Goal: Transaction & Acquisition: Purchase product/service

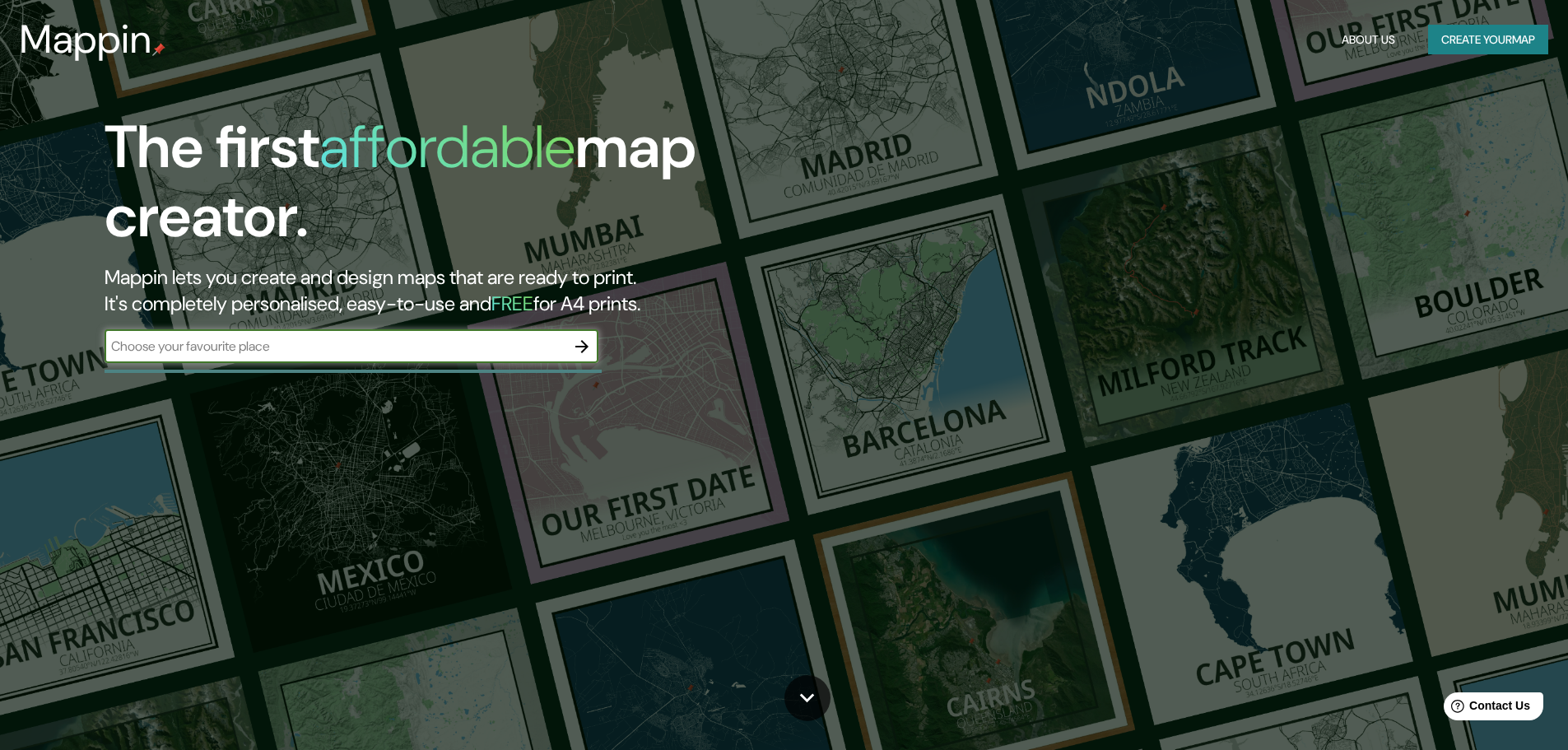
drag, startPoint x: 1206, startPoint y: 1, endPoint x: 1144, endPoint y: 360, distance: 364.3
click at [1144, 360] on div "The first affordable map creator. Mappin lets you create and design maps that a…" at bounding box center [784, 375] width 1568 height 750
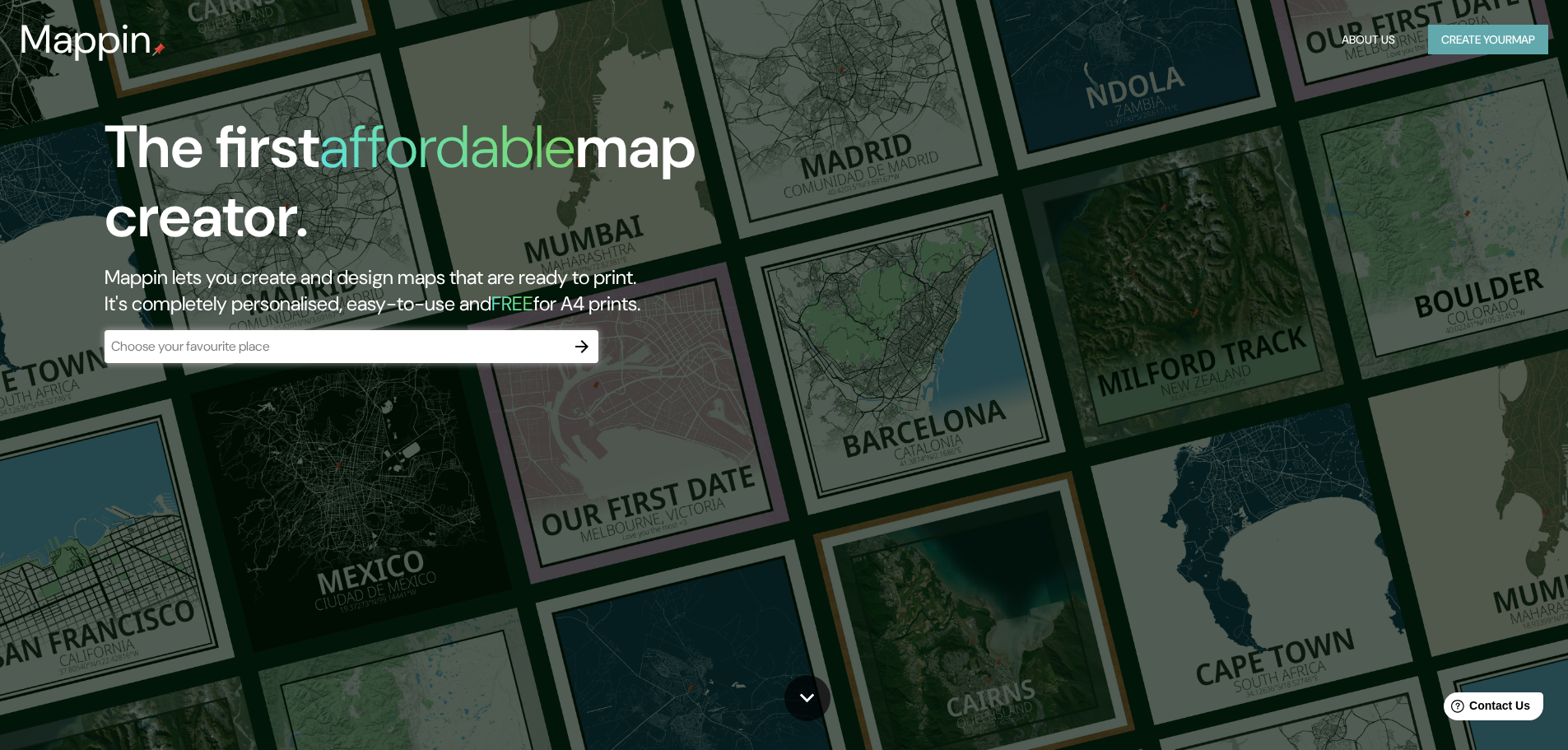
click at [1488, 39] on button "Create your map" at bounding box center [1488, 39] width 120 height 30
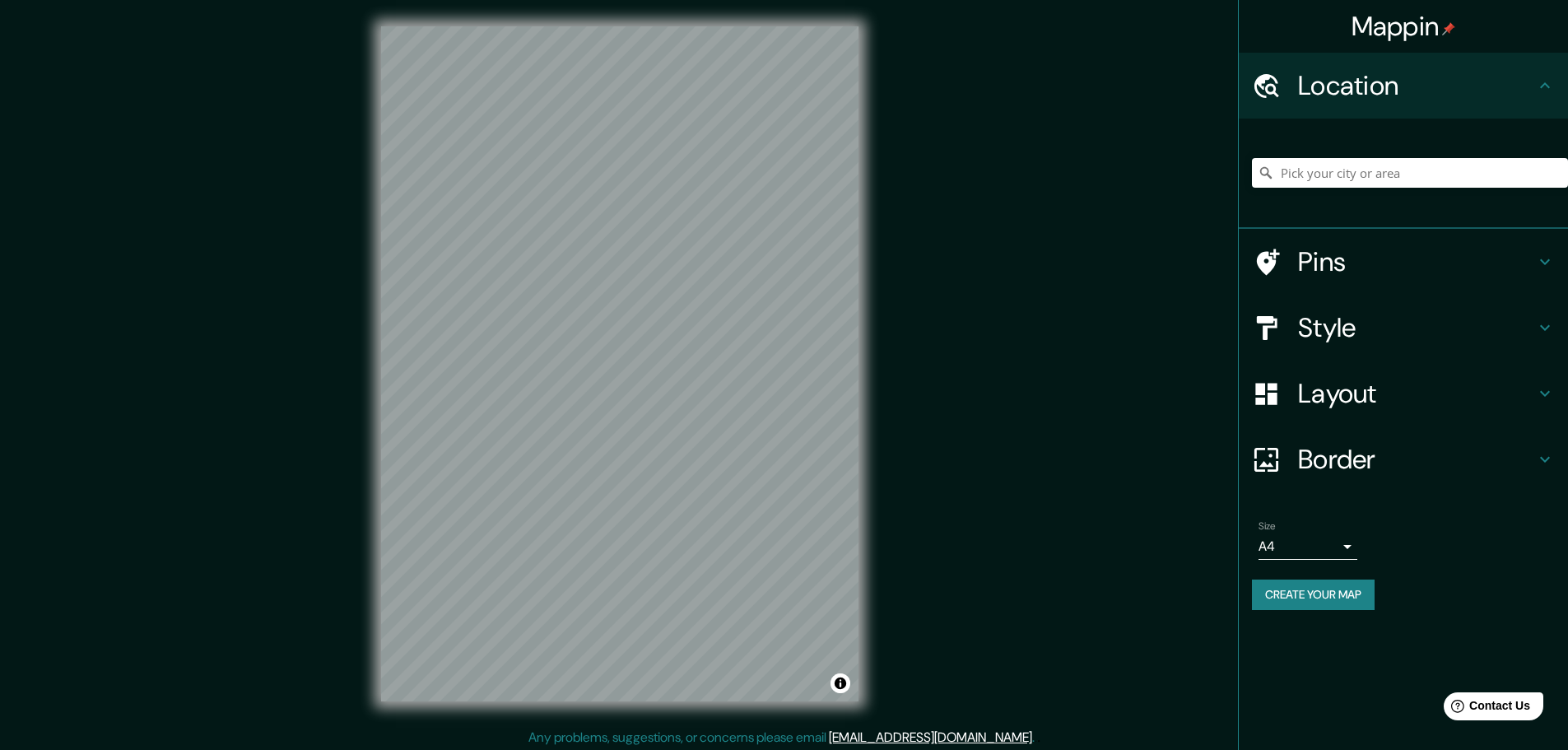
click at [1547, 267] on icon at bounding box center [1545, 262] width 20 height 20
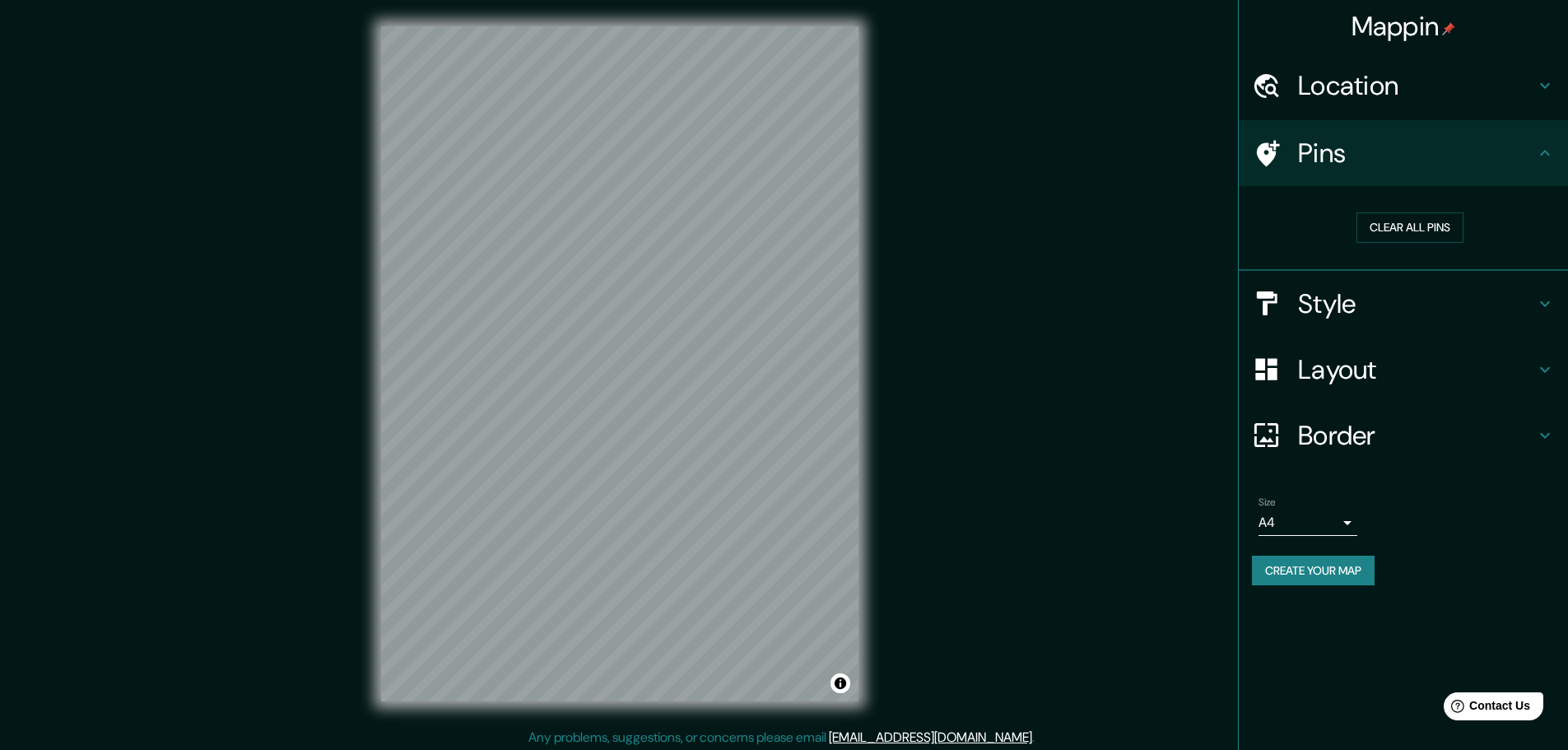
click at [1455, 308] on h4 "Style" at bounding box center [1417, 304] width 237 height 33
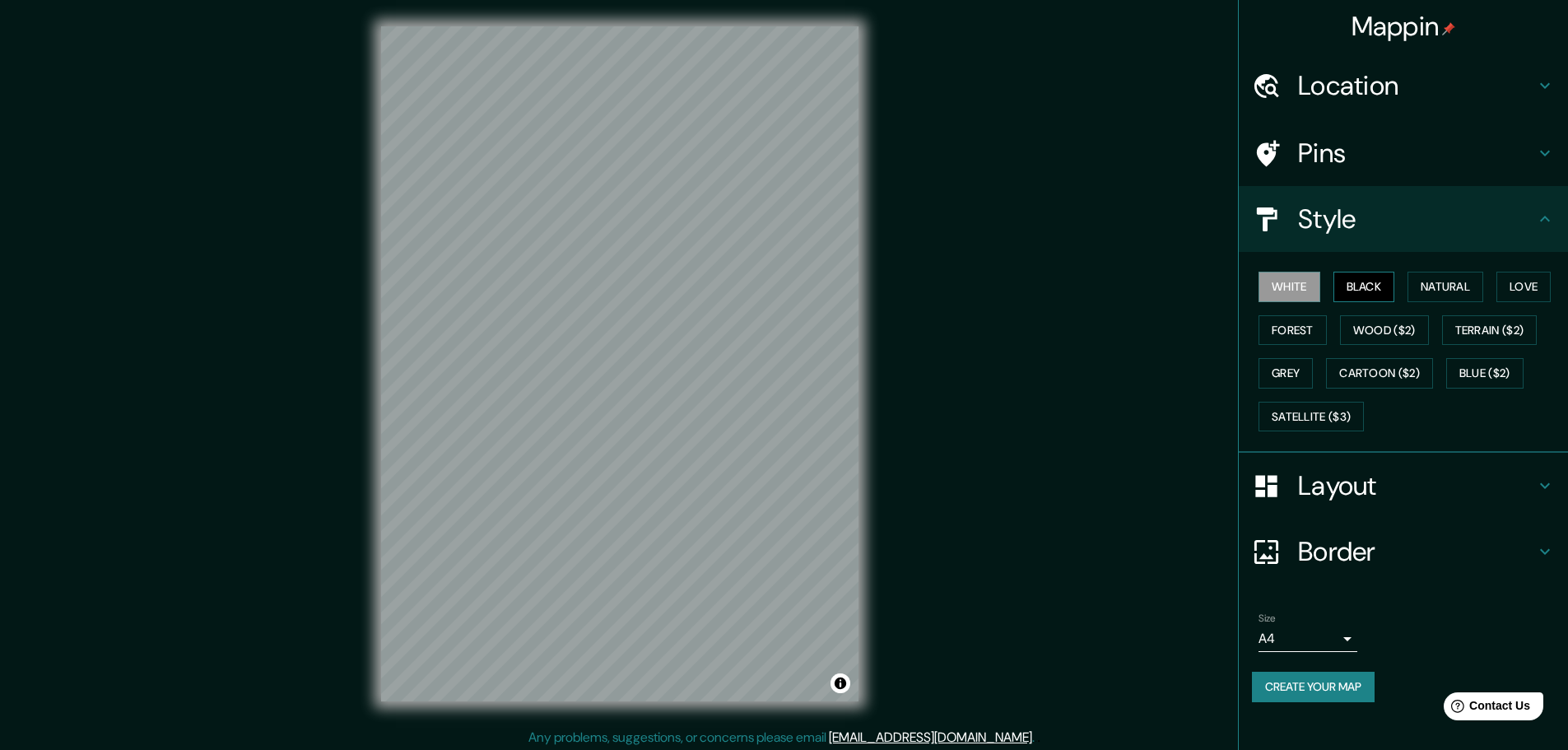
click at [1373, 283] on button "Black" at bounding box center [1364, 286] width 62 height 30
click at [1424, 285] on button "Natural" at bounding box center [1446, 286] width 76 height 30
click at [1511, 285] on button "Love" at bounding box center [1524, 286] width 55 height 30
click at [1467, 331] on button "Terrain ($2)" at bounding box center [1490, 330] width 96 height 30
click at [1405, 336] on button "Wood ($2)" at bounding box center [1384, 330] width 89 height 30
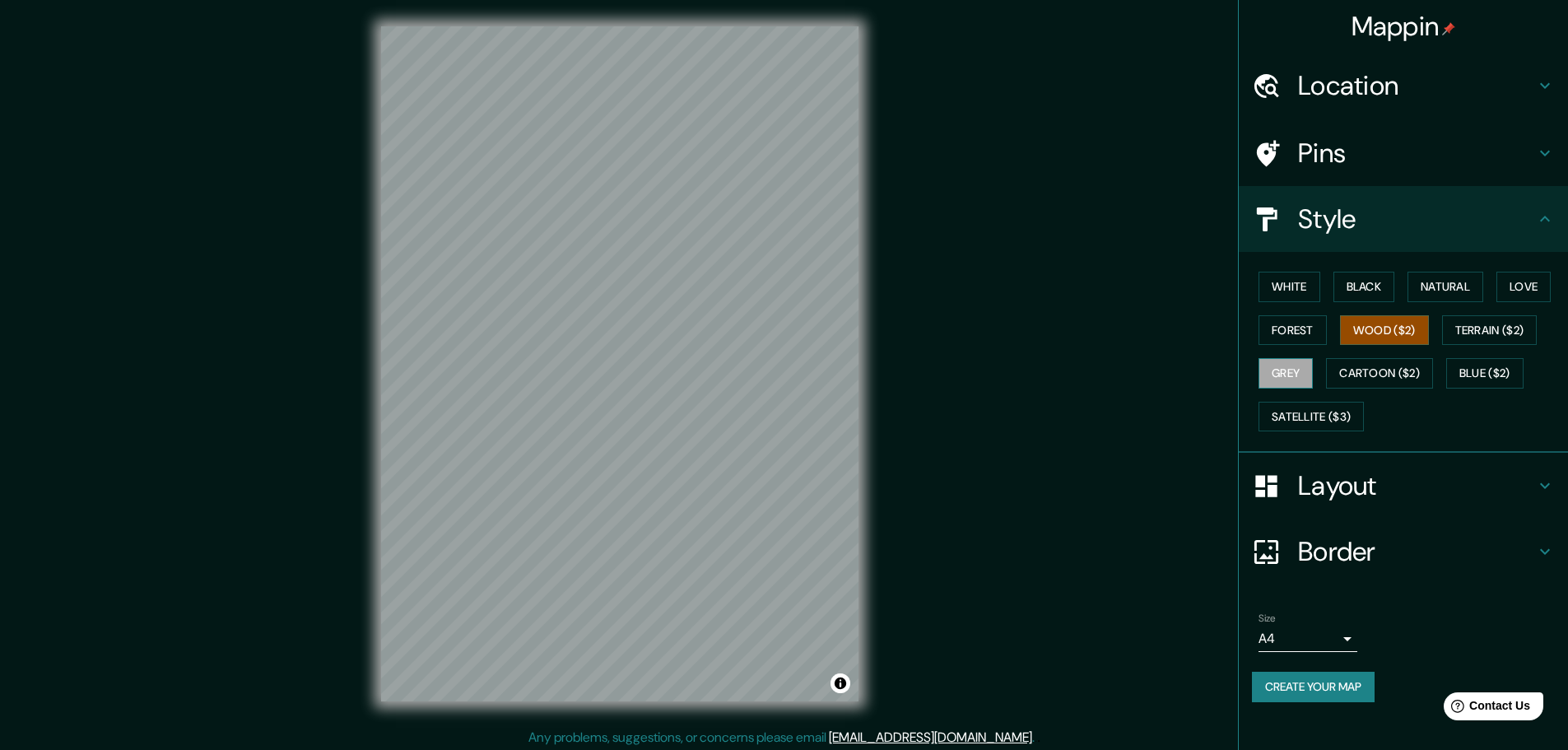
click at [1283, 371] on button "Grey" at bounding box center [1286, 373] width 55 height 30
click at [1362, 370] on button "Cartoon ($2)" at bounding box center [1379, 373] width 107 height 30
click at [1292, 377] on button "Grey" at bounding box center [1286, 373] width 55 height 30
click at [1432, 474] on h4 "Layout" at bounding box center [1417, 485] width 237 height 33
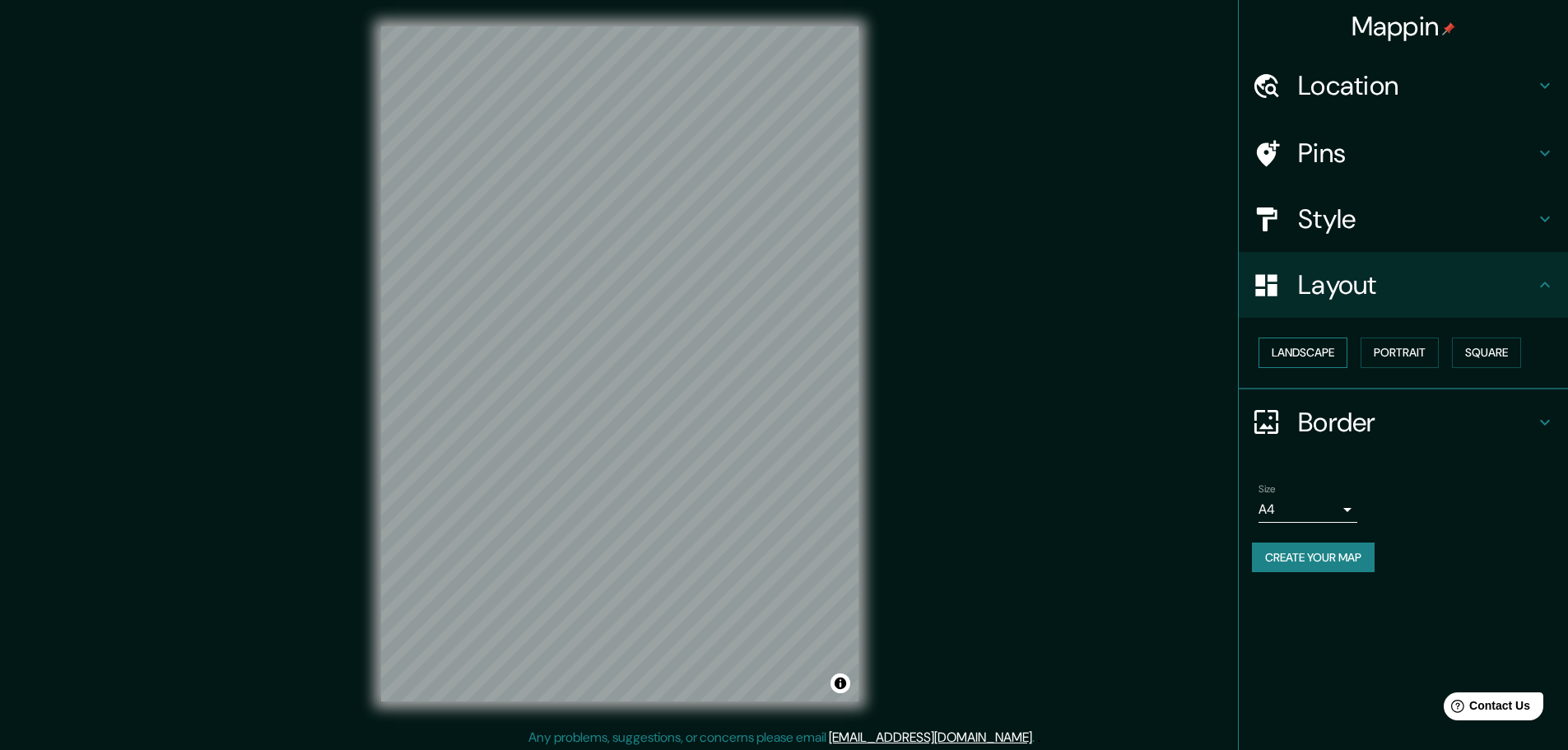
click at [1337, 367] on button "Landscape" at bounding box center [1302, 352] width 89 height 30
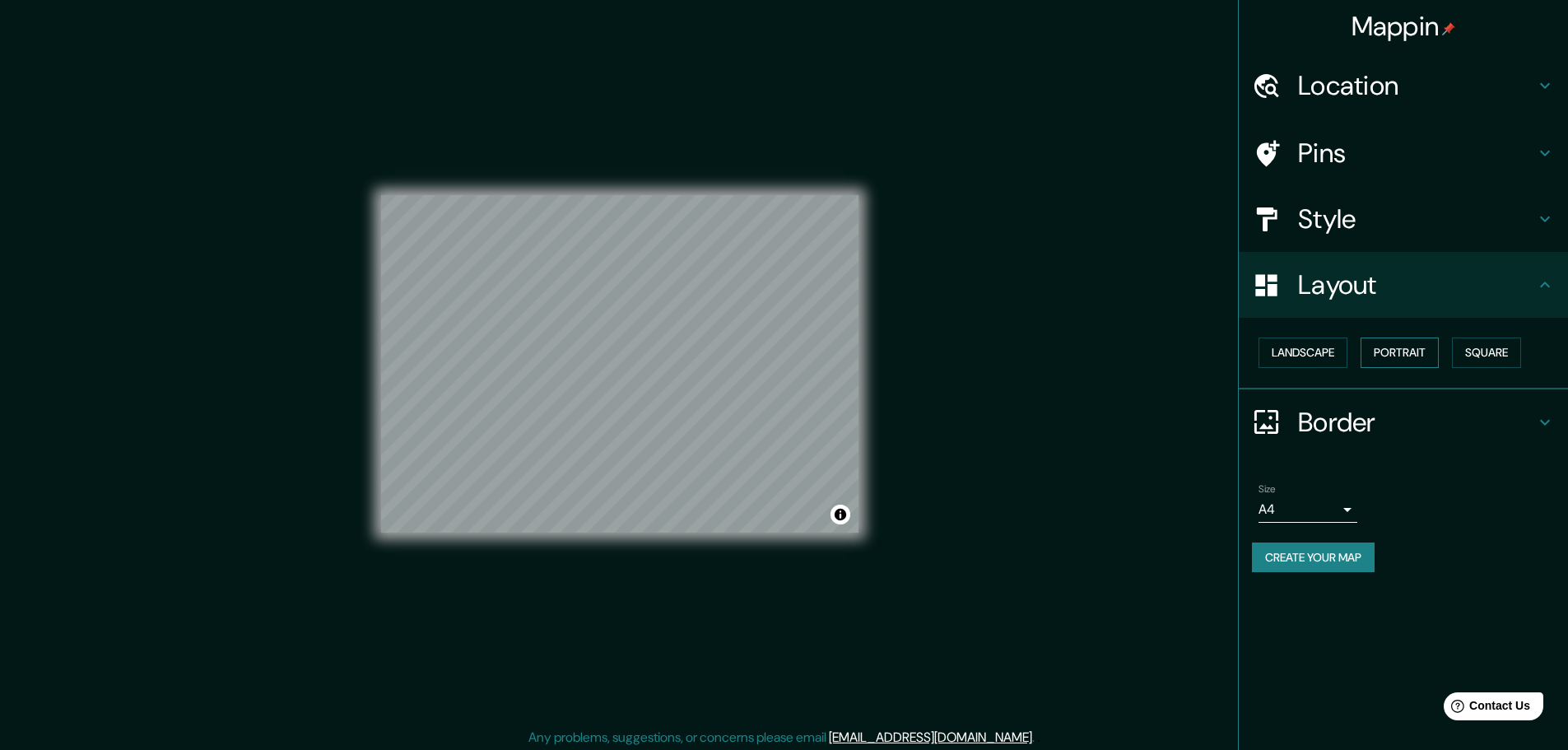
click at [1397, 353] on button "Portrait" at bounding box center [1400, 352] width 78 height 30
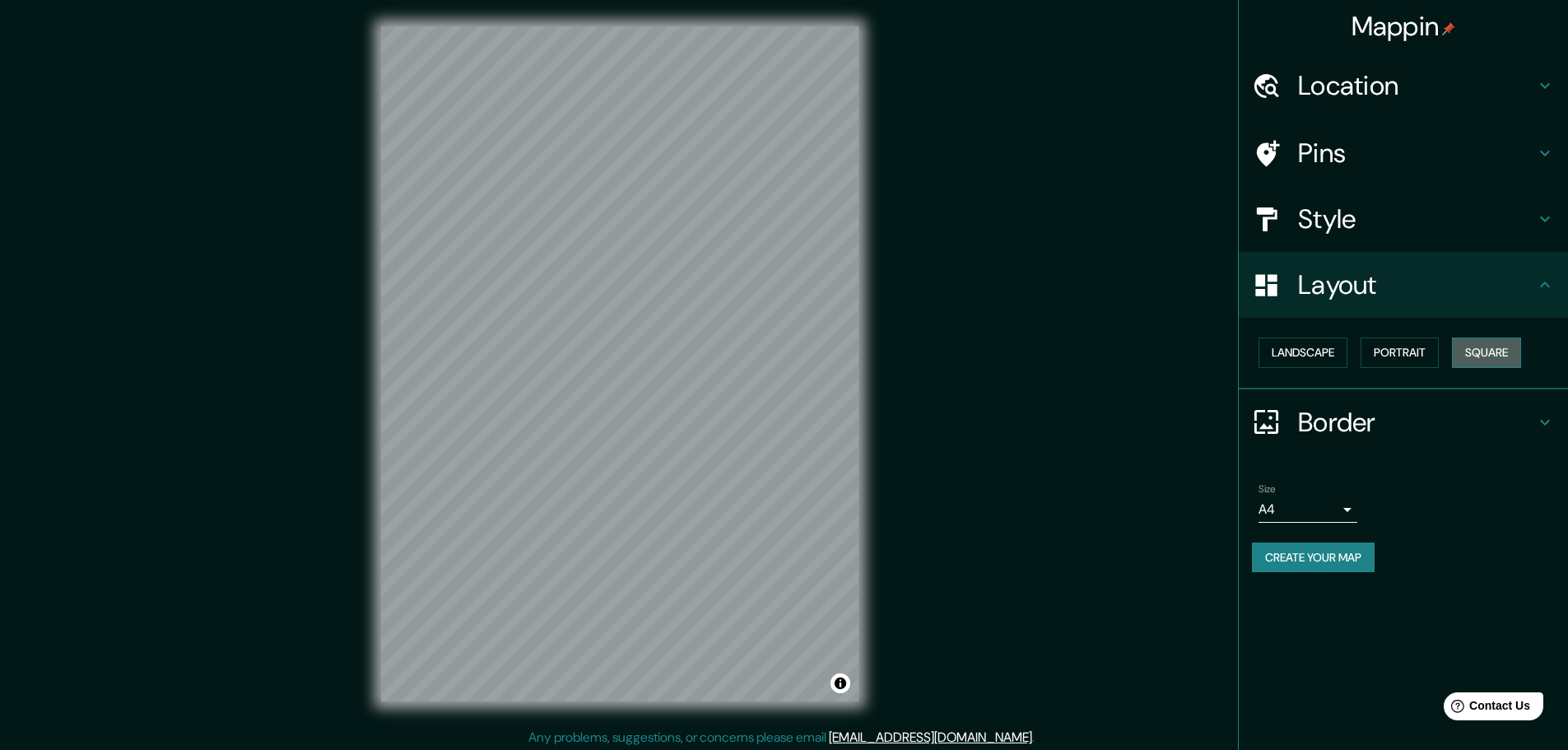
click at [1486, 355] on button "Square" at bounding box center [1486, 352] width 69 height 30
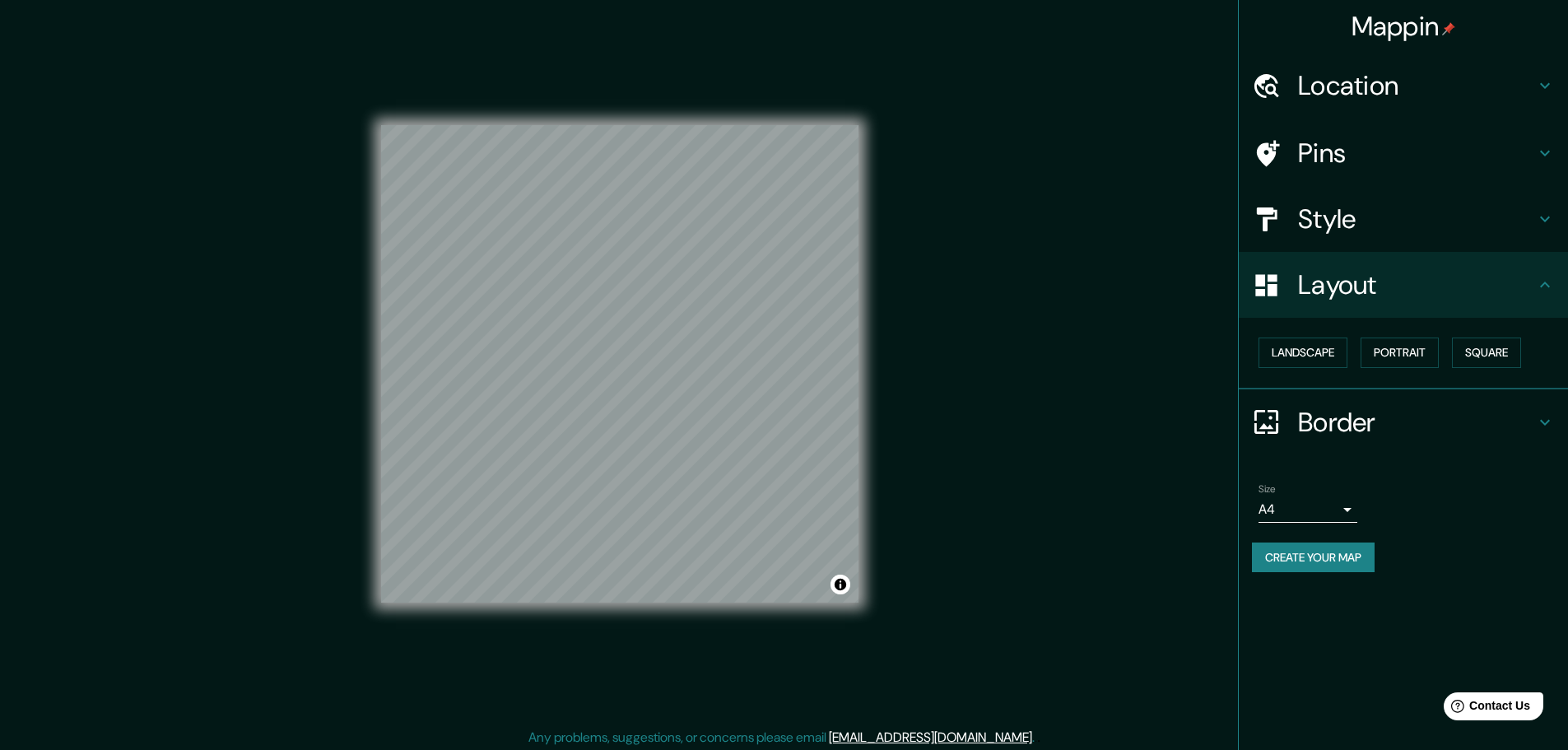
click at [1339, 508] on body "Mappin Location Pins Style Layout Landscape Portrait Square Border Choose a bor…" at bounding box center [784, 375] width 1568 height 750
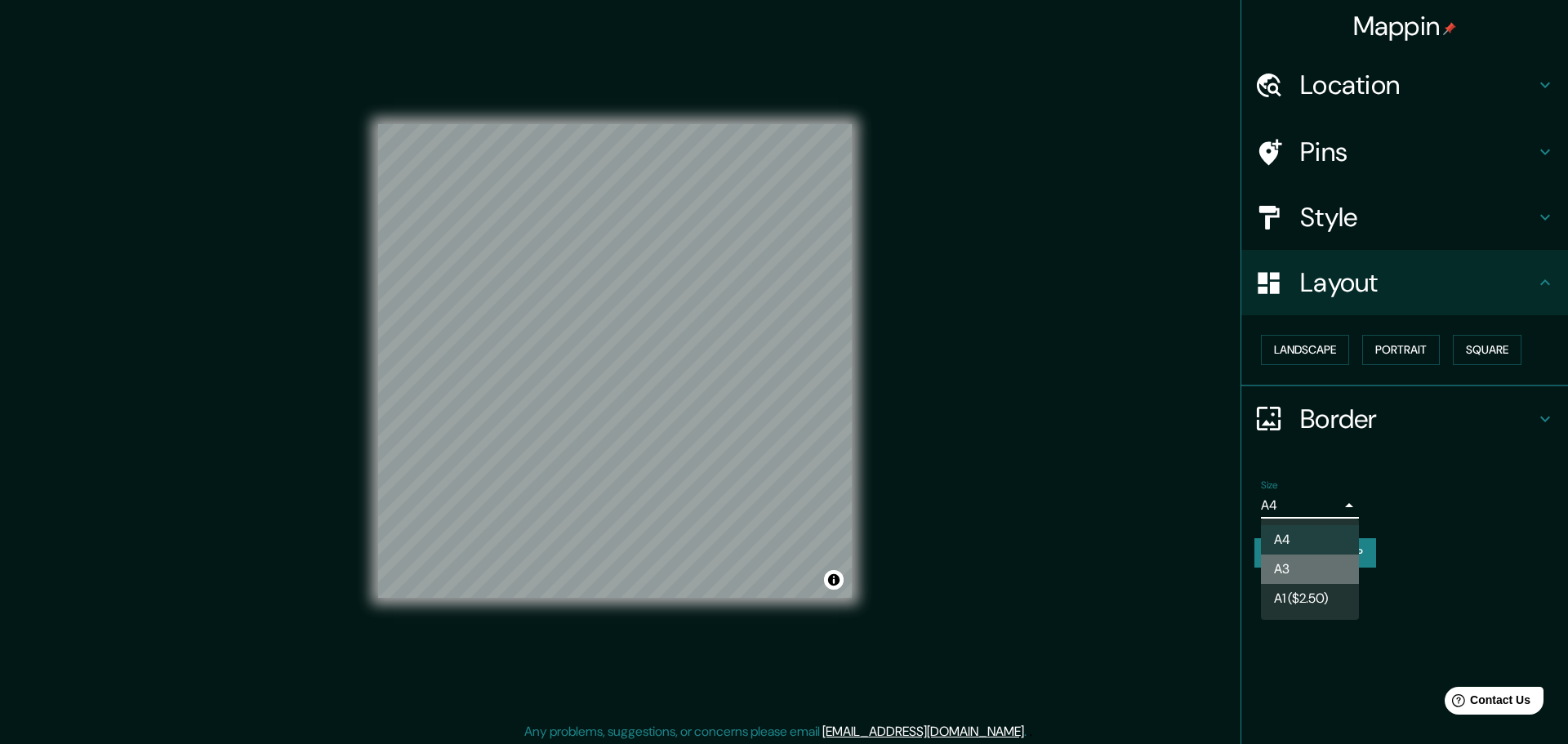
click at [1313, 573] on li "A3" at bounding box center [1309, 569] width 98 height 29
click at [1330, 510] on body "Mappin Location Pins Style Layout Landscape Portrait Square Border Choose a bor…" at bounding box center [784, 372] width 1568 height 744
click at [1315, 539] on li "A4" at bounding box center [1309, 540] width 98 height 29
type input "single"
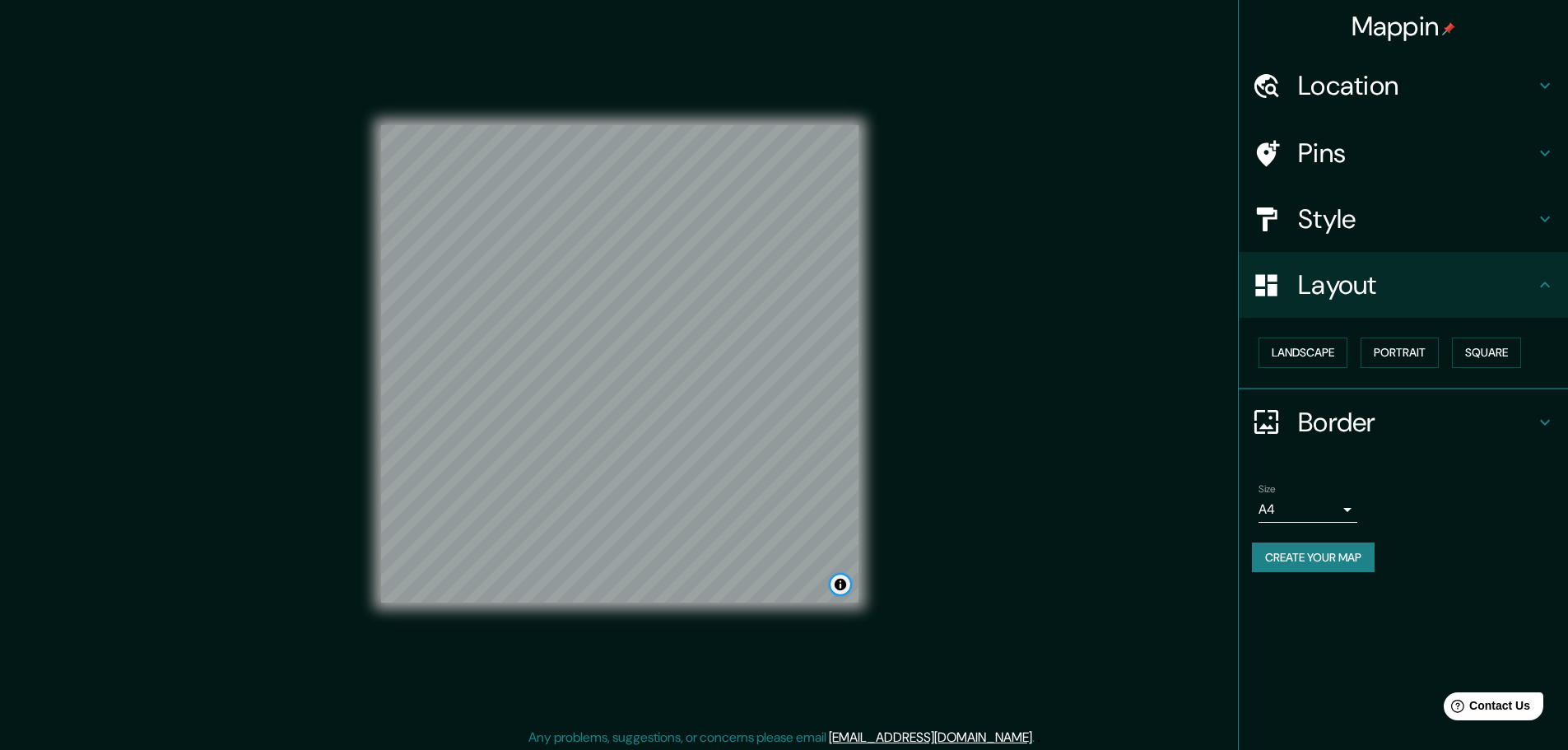
click at [844, 593] on button "Toggle attribution" at bounding box center [840, 584] width 20 height 20
click at [889, 492] on div "Mappin Location Pins Style Layout Landscape Portrait Square Border Choose a bor…" at bounding box center [784, 377] width 1568 height 754
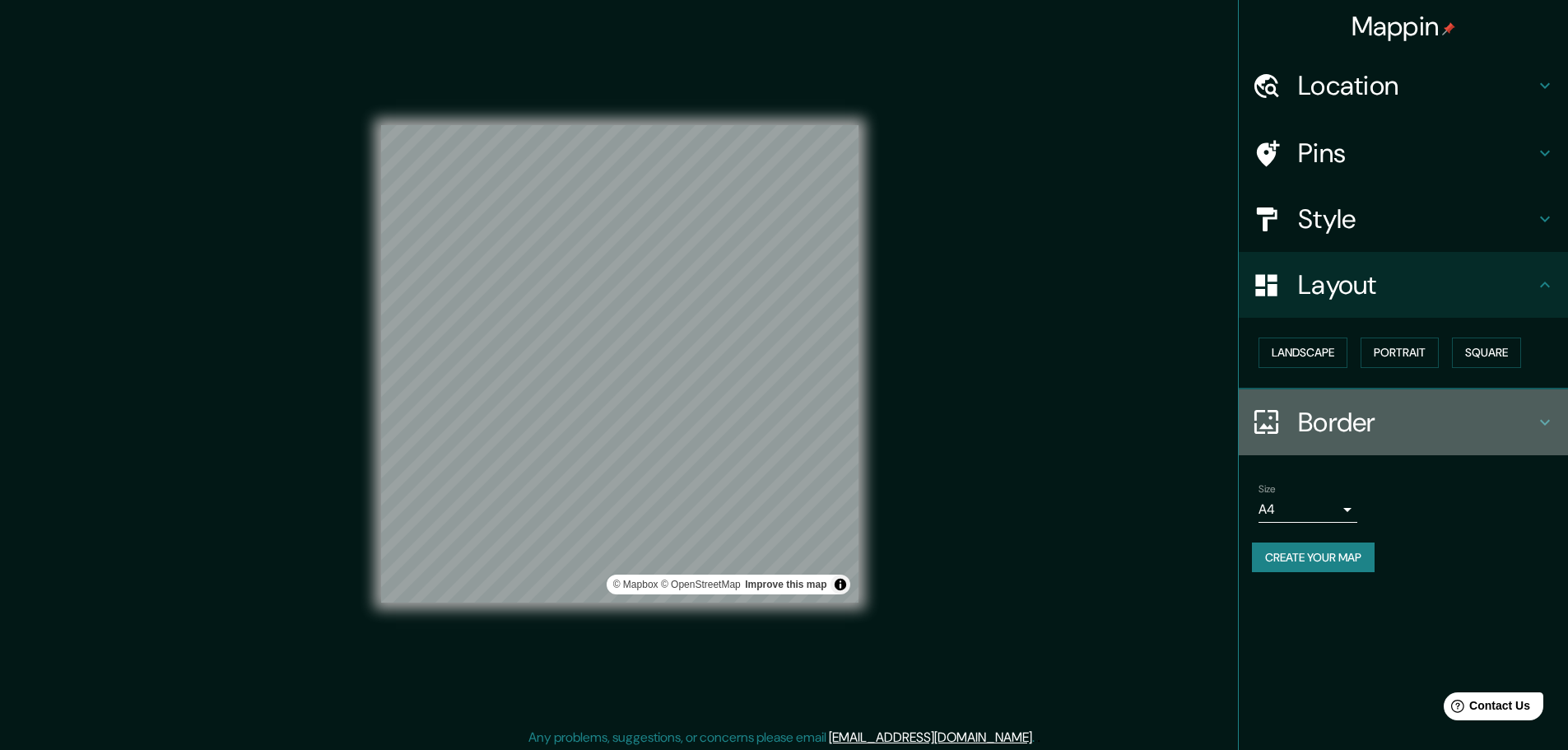
click at [1383, 430] on h4 "Border" at bounding box center [1417, 422] width 237 height 33
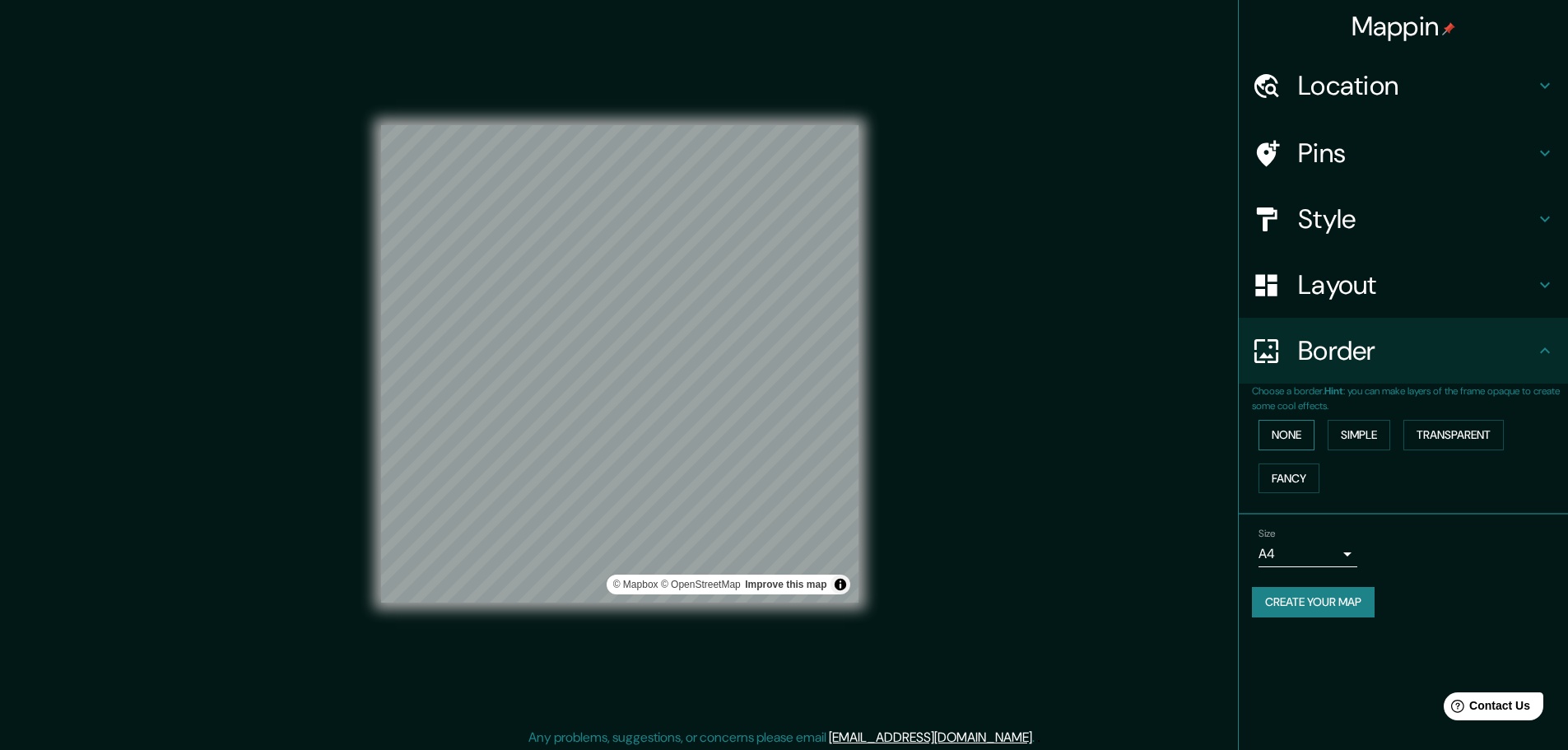
click at [1285, 439] on button "None" at bounding box center [1286, 435] width 56 height 30
click at [1370, 437] on button "Simple" at bounding box center [1359, 435] width 63 height 30
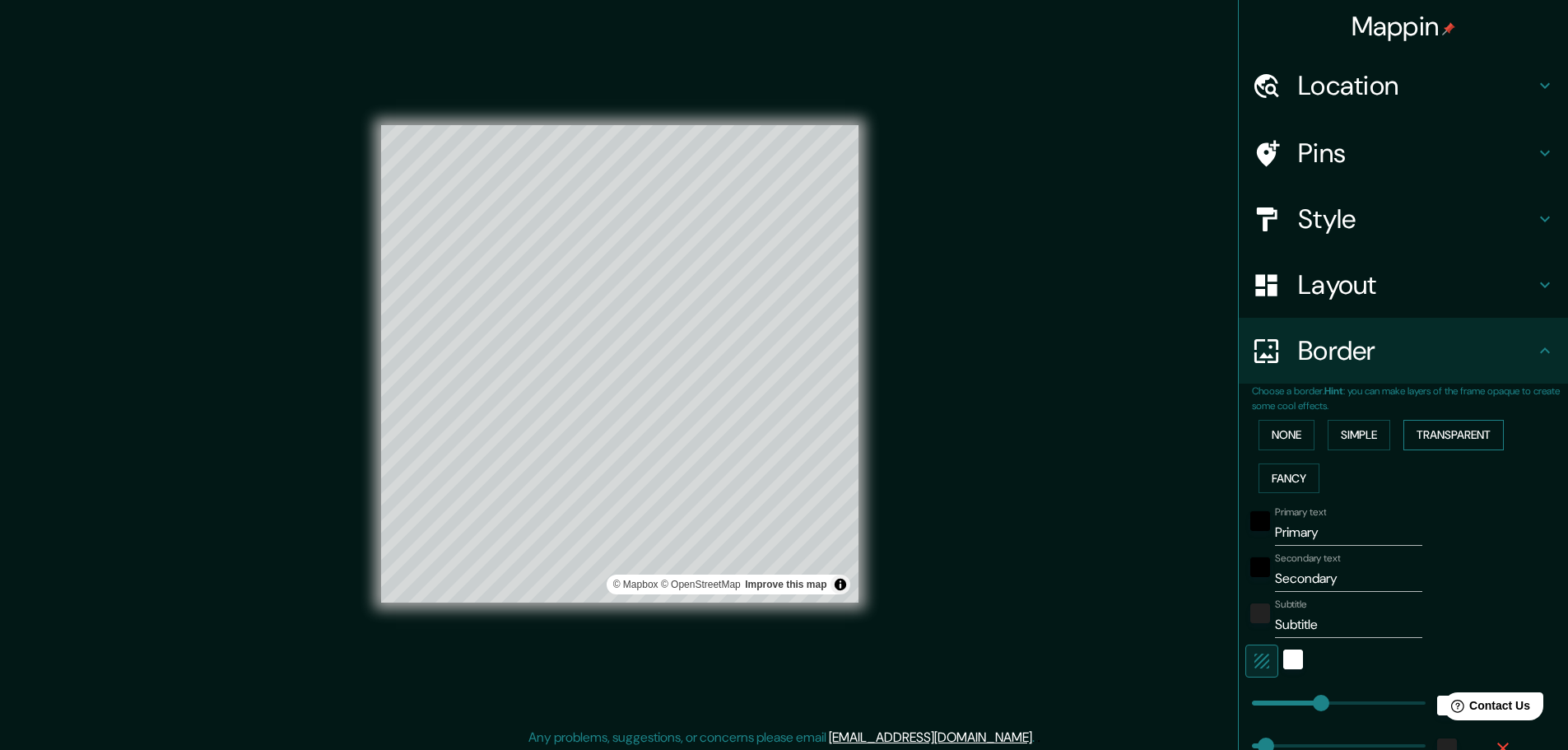
click at [1472, 439] on button "Transparent" at bounding box center [1454, 435] width 101 height 30
click at [1273, 438] on button "None" at bounding box center [1286, 435] width 56 height 30
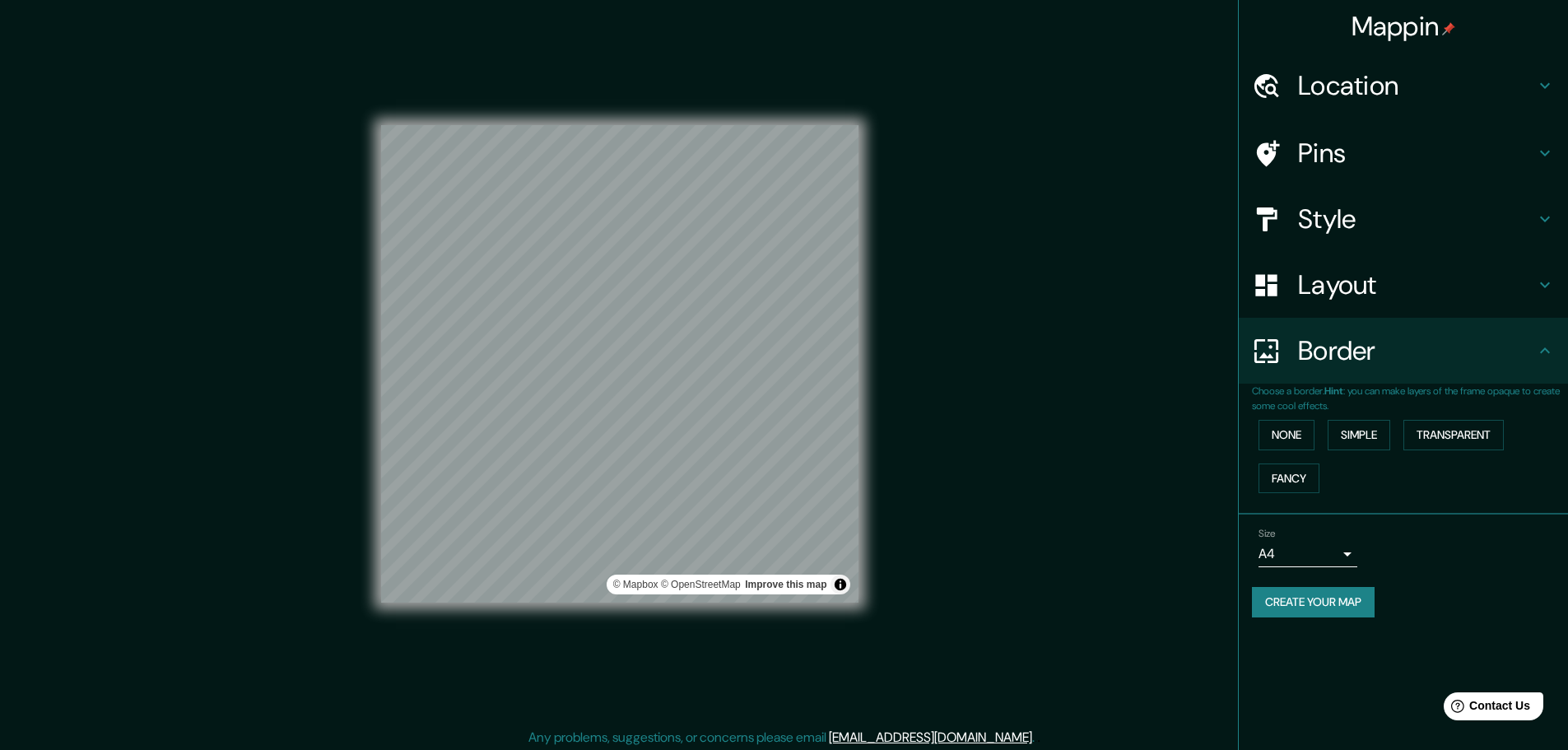
click at [803, 625] on div "© Mapbox © OpenStreetMap Improve this map" at bounding box center [619, 363] width 478 height 675
click at [1339, 270] on h4 "Layout" at bounding box center [1417, 285] width 237 height 33
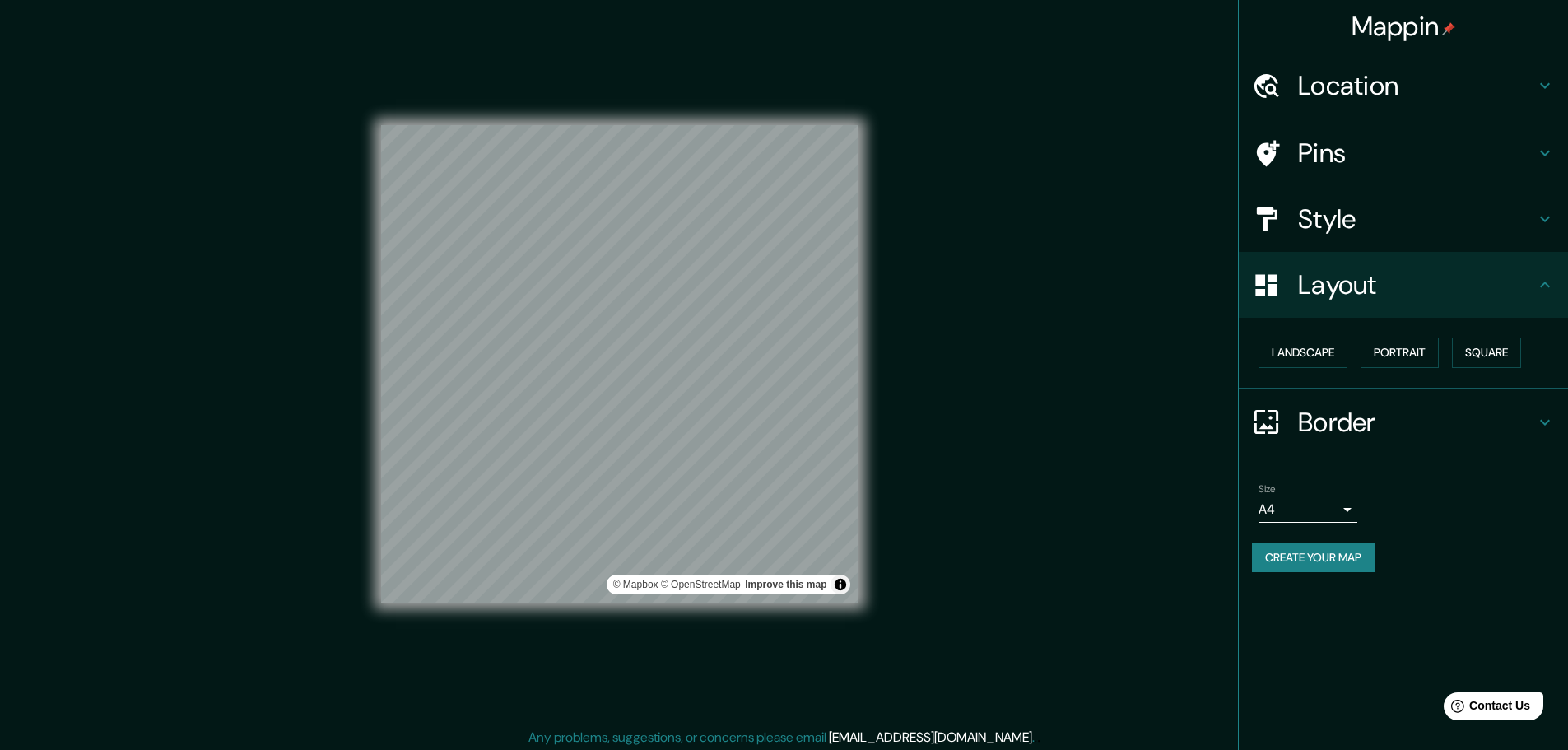
click at [1367, 208] on h4 "Style" at bounding box center [1417, 219] width 237 height 33
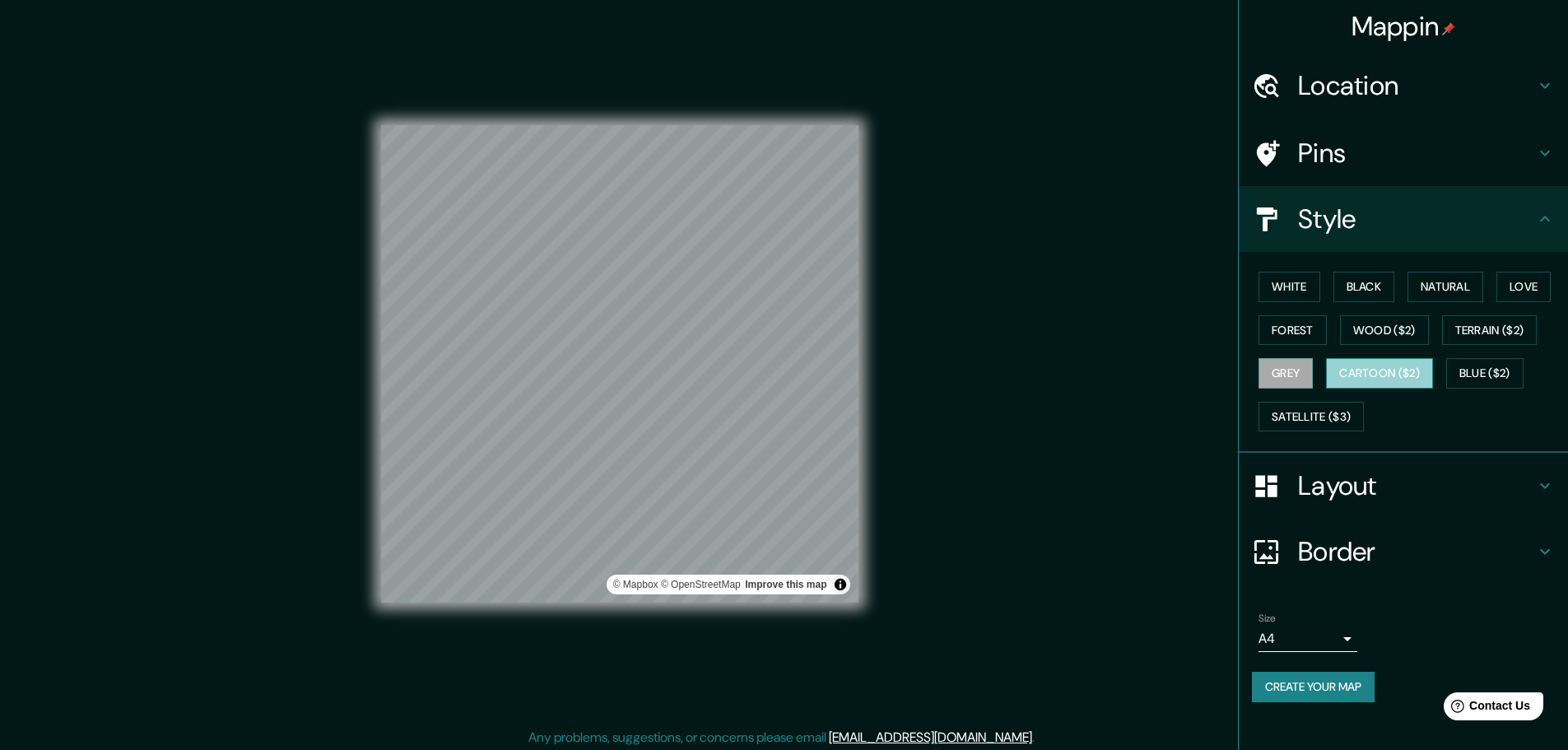
click at [1345, 366] on button "Cartoon ($2)" at bounding box center [1379, 373] width 107 height 30
click at [1293, 369] on button "Grey" at bounding box center [1286, 373] width 55 height 30
click at [1347, 336] on button "Wood ($2)" at bounding box center [1384, 330] width 89 height 30
click at [1294, 368] on button "Grey" at bounding box center [1286, 373] width 55 height 30
click at [1470, 333] on button "Terrain ($2)" at bounding box center [1490, 330] width 96 height 30
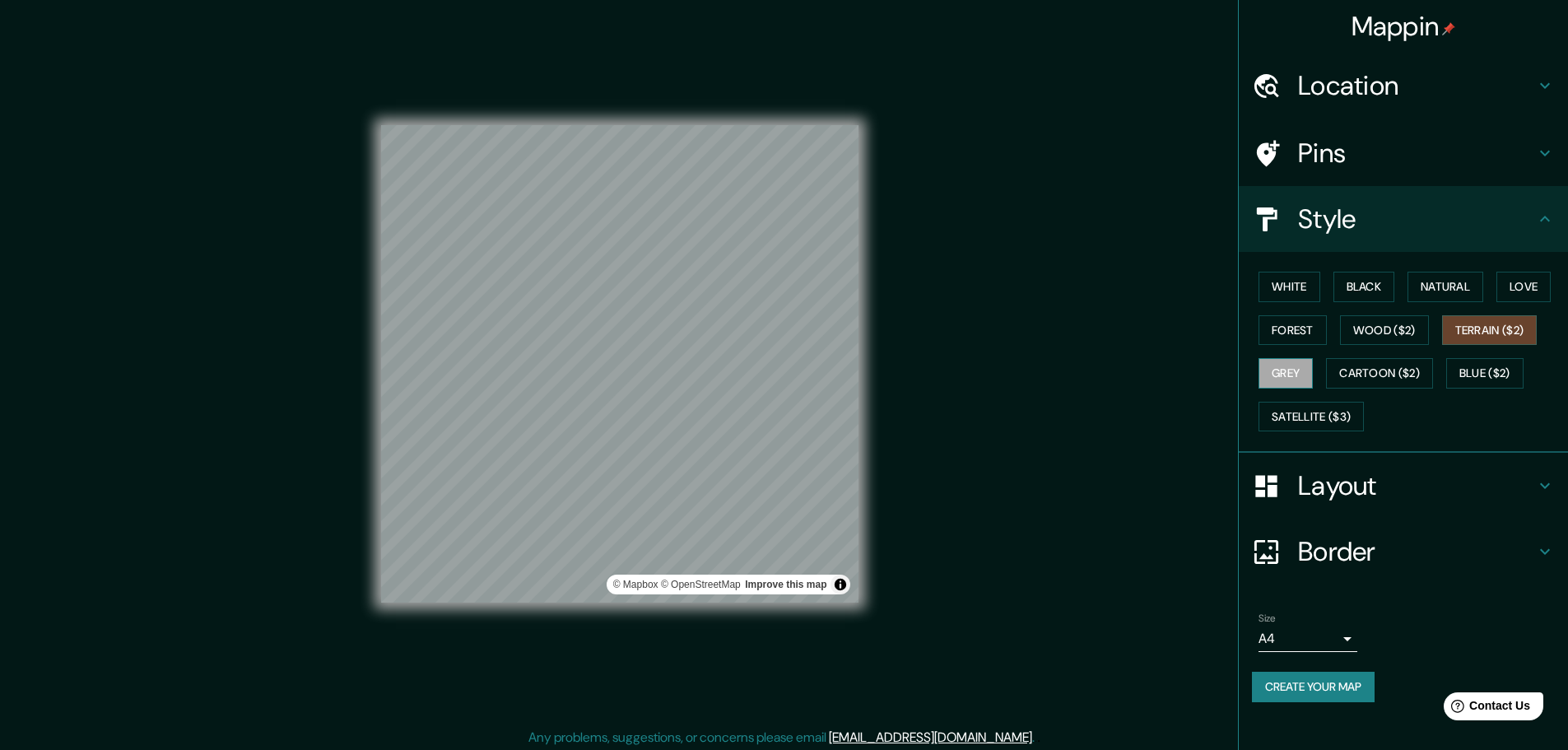
click at [1297, 373] on button "Grey" at bounding box center [1286, 373] width 55 height 30
click at [1517, 279] on button "Love" at bounding box center [1524, 286] width 55 height 30
click at [1297, 368] on button "Grey" at bounding box center [1286, 373] width 55 height 30
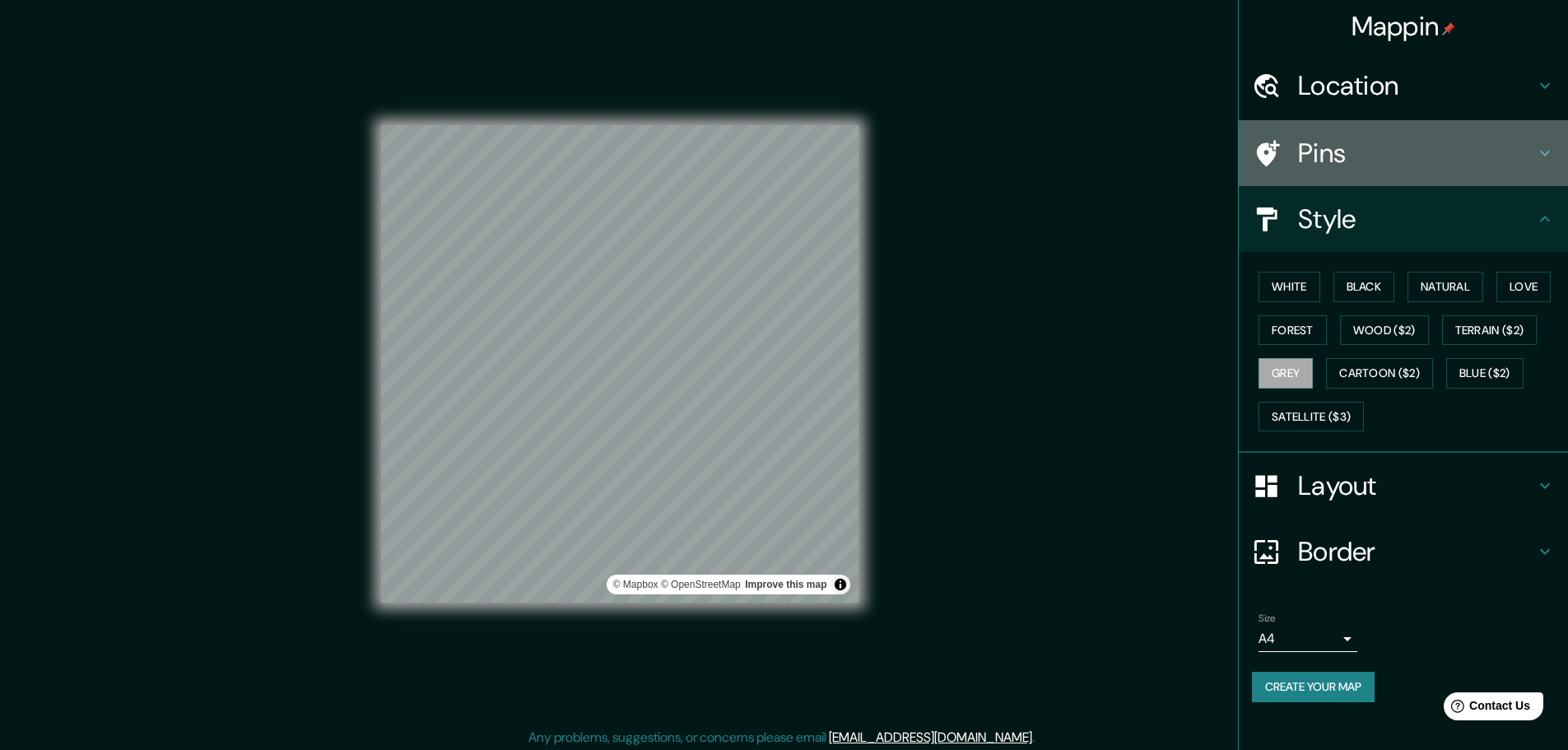
click at [1342, 145] on h4 "Pins" at bounding box center [1417, 153] width 237 height 33
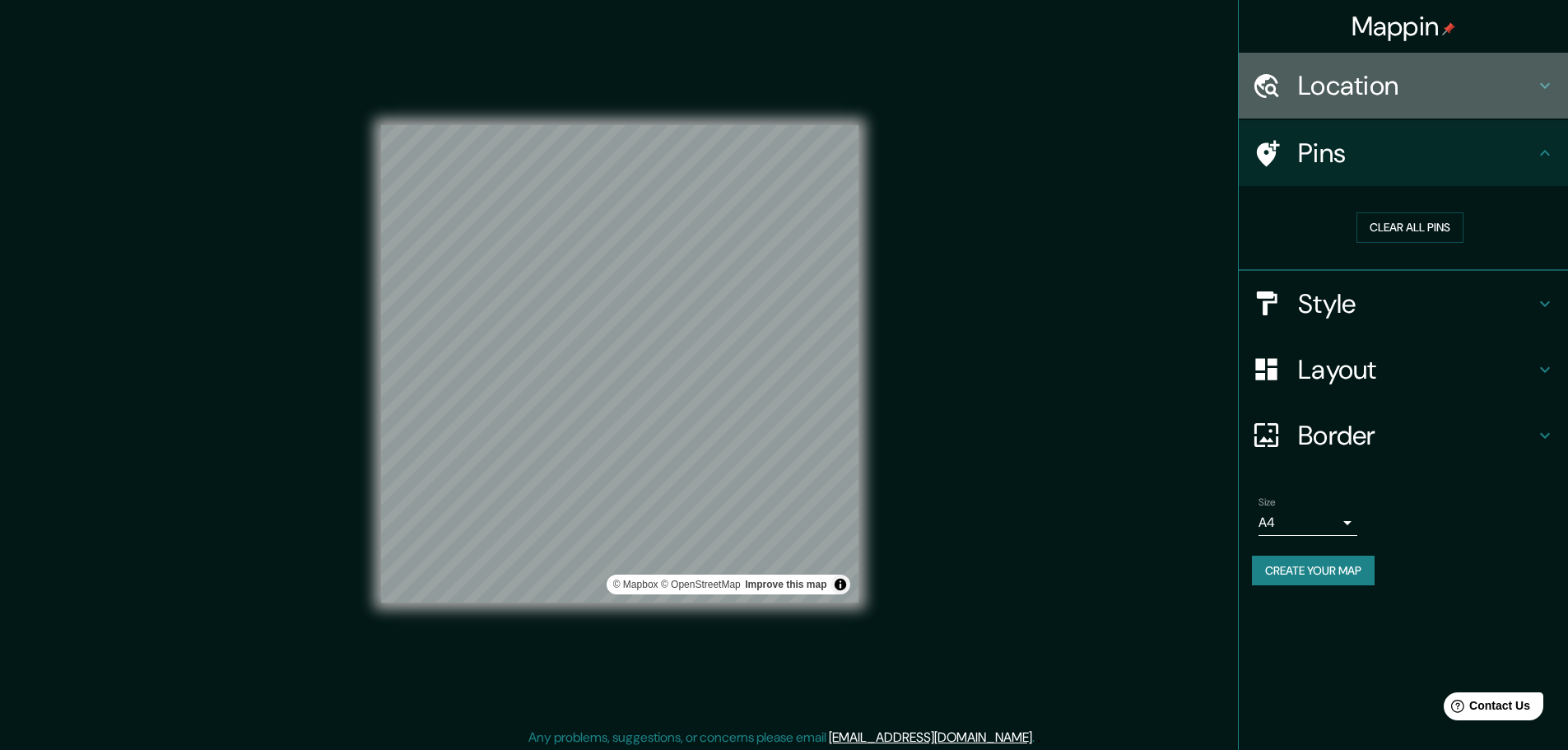
click at [1376, 96] on h4 "Location" at bounding box center [1417, 86] width 237 height 33
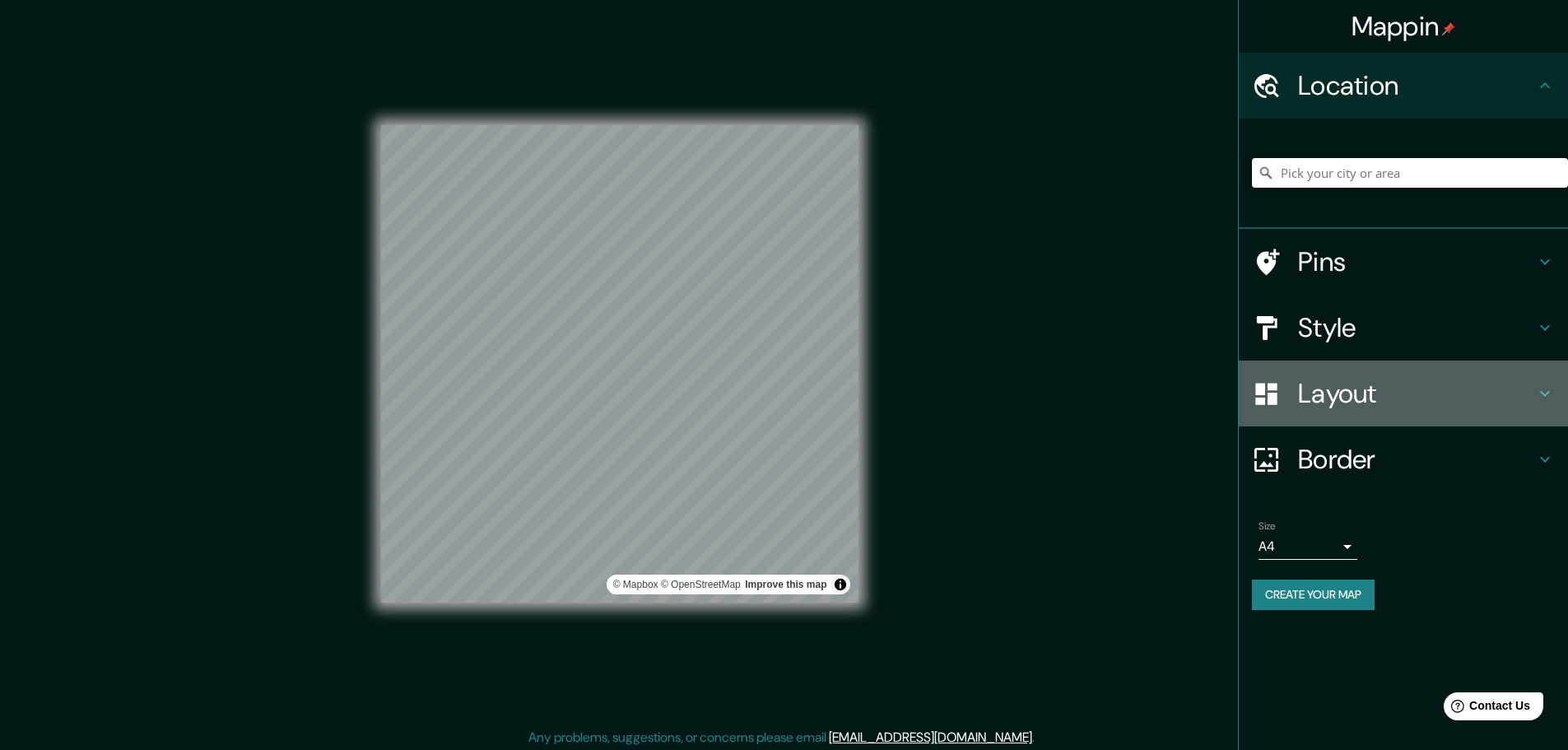
click at [1383, 404] on h4 "Layout" at bounding box center [1417, 394] width 237 height 33
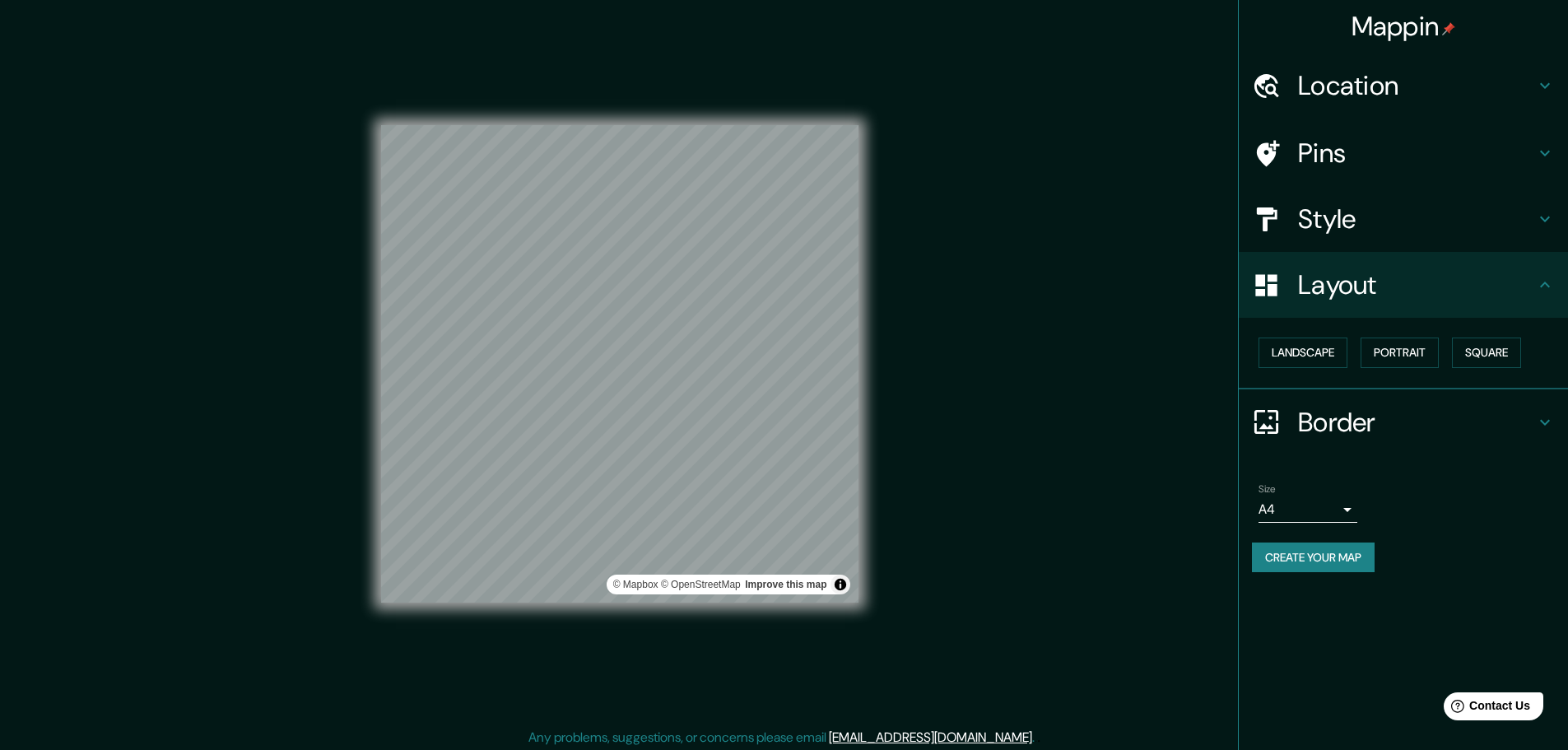
click at [1353, 276] on h4 "Layout" at bounding box center [1417, 285] width 237 height 33
click at [1360, 226] on h4 "Style" at bounding box center [1417, 219] width 237 height 33
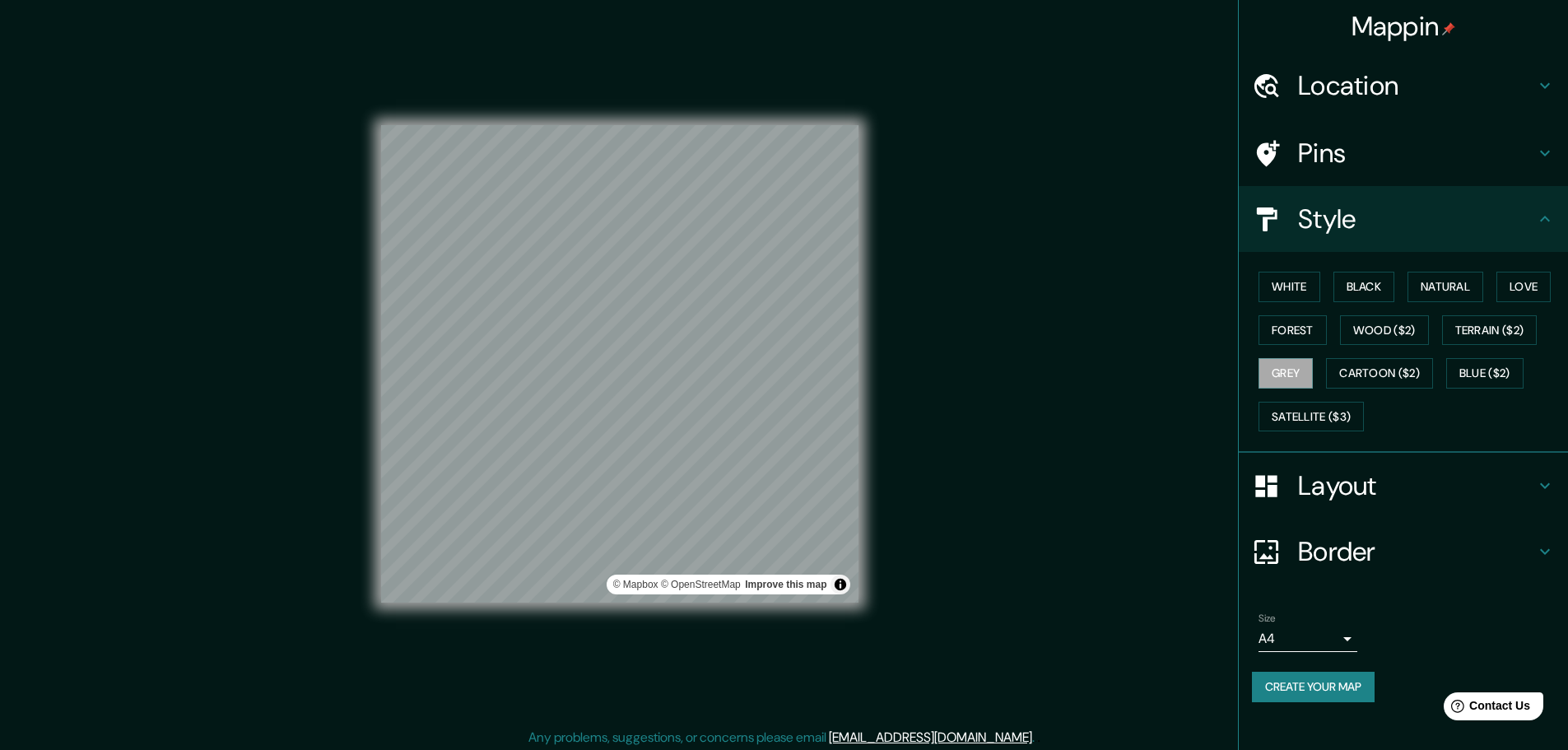
click at [1360, 226] on h4 "Style" at bounding box center [1417, 219] width 237 height 33
click at [864, 367] on div "© Mapbox © OpenStreetMap Improve this map" at bounding box center [619, 363] width 530 height 728
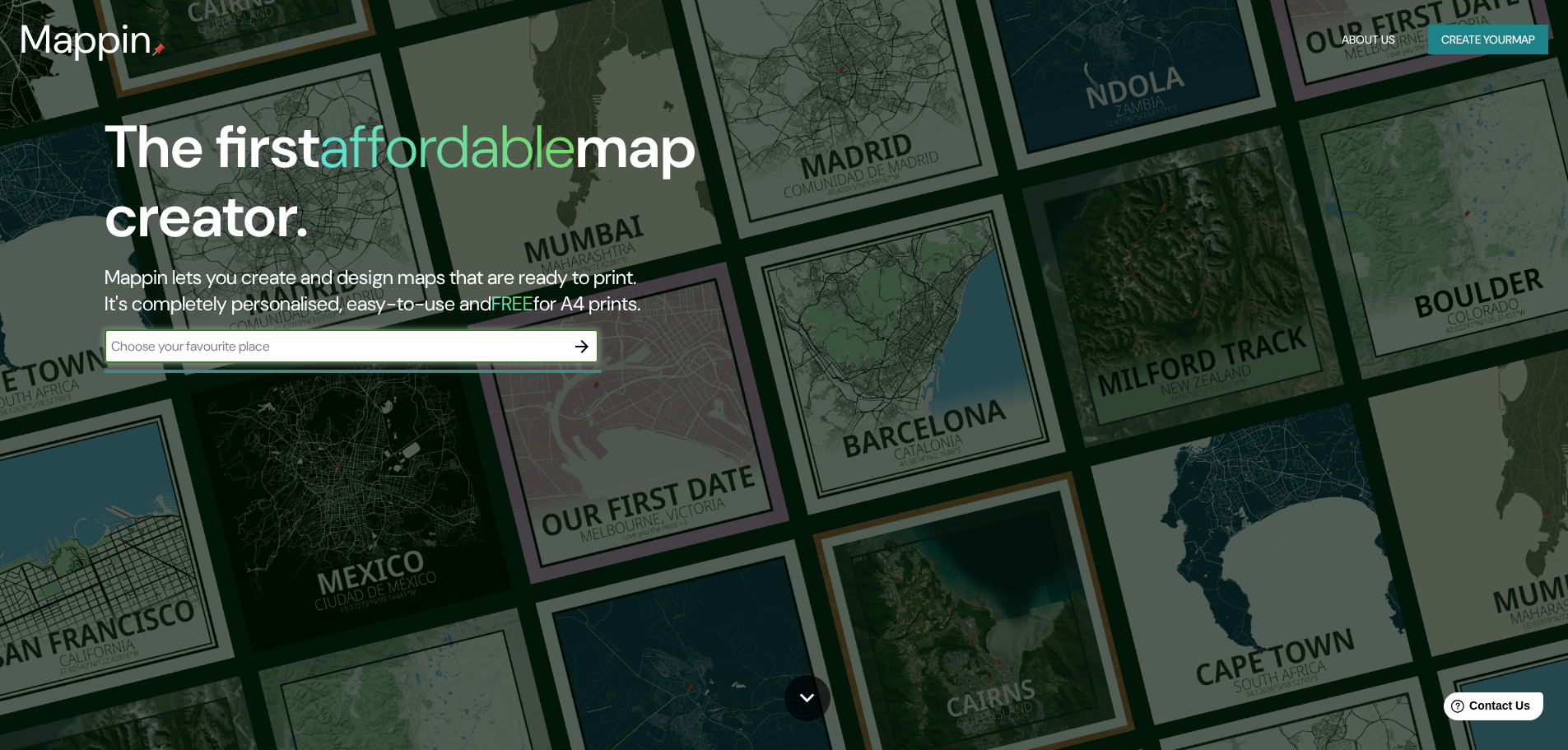
click at [582, 349] on icon "button" at bounding box center [582, 347] width 20 height 20
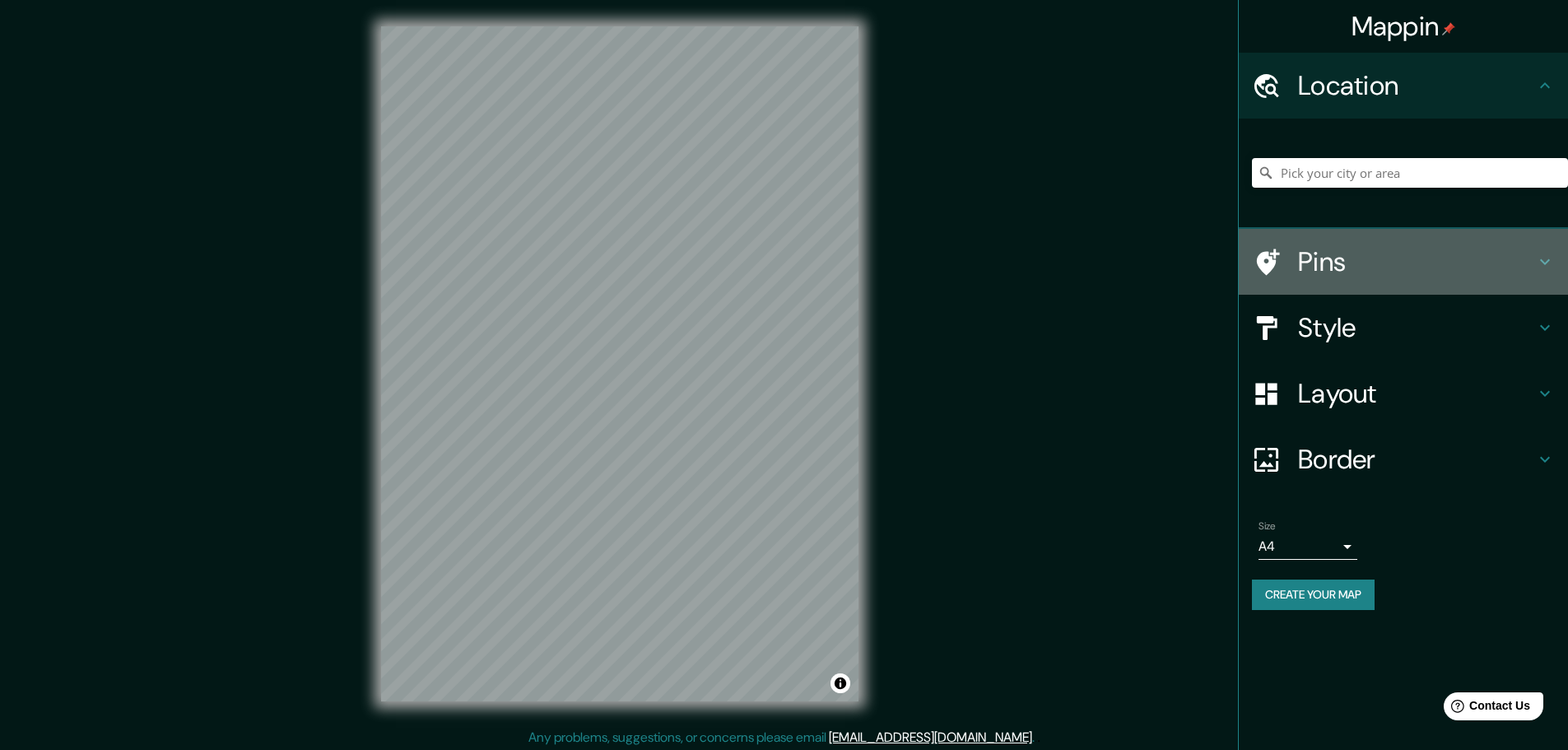
click at [1375, 294] on div "Pins" at bounding box center [1403, 261] width 329 height 65
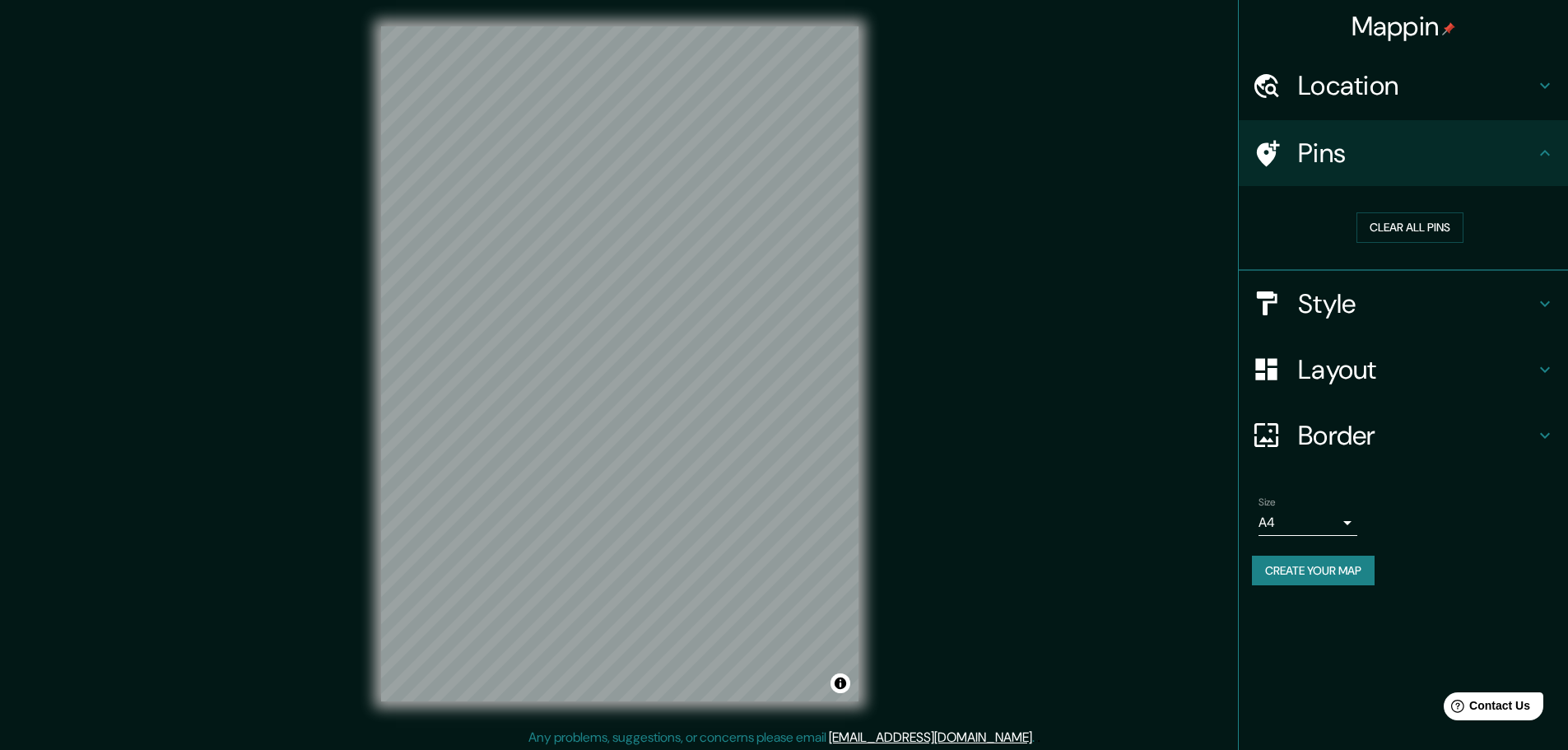
click at [1372, 307] on h4 "Style" at bounding box center [1417, 304] width 237 height 33
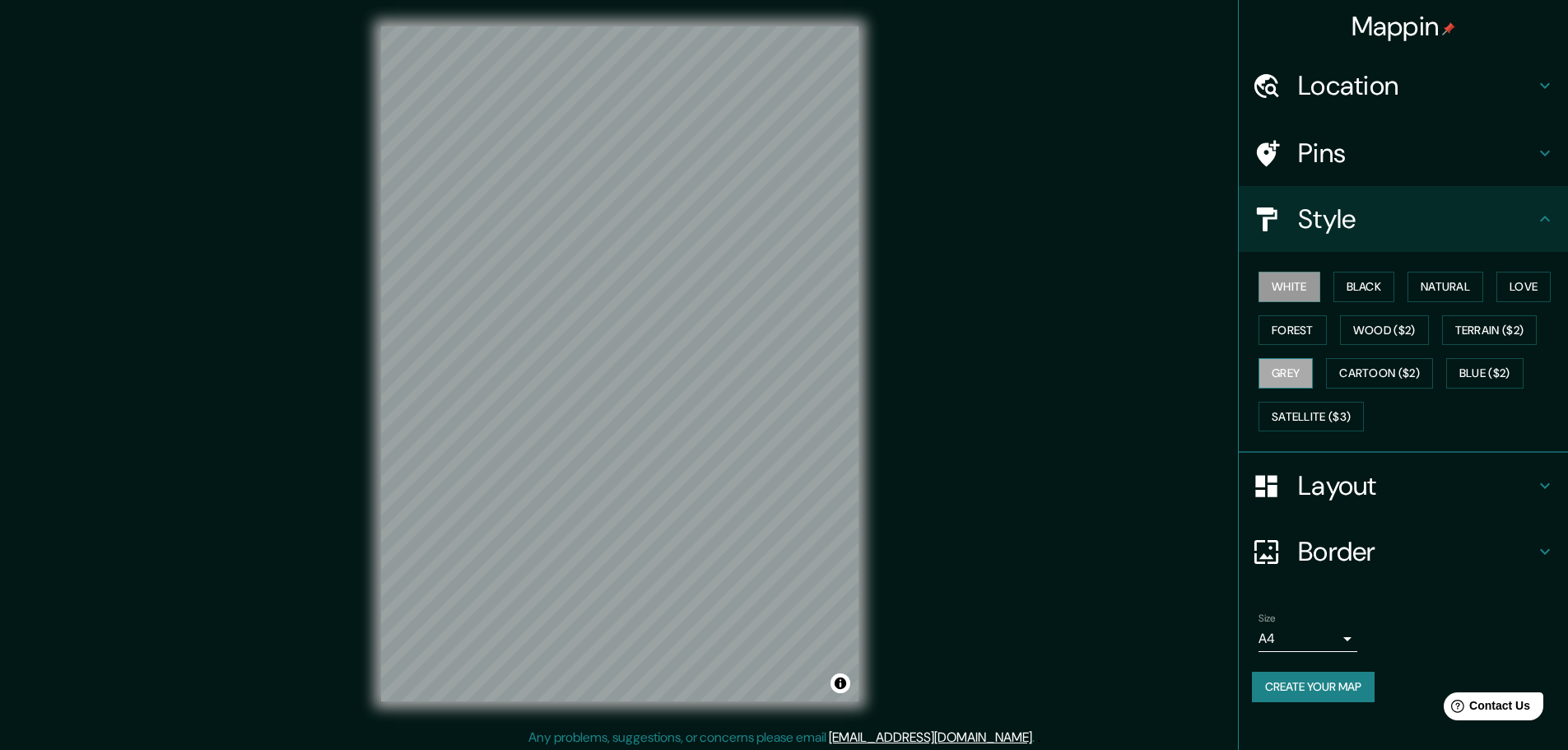
click at [1300, 374] on button "Grey" at bounding box center [1286, 373] width 55 height 30
click at [1351, 495] on h4 "Layout" at bounding box center [1417, 485] width 237 height 33
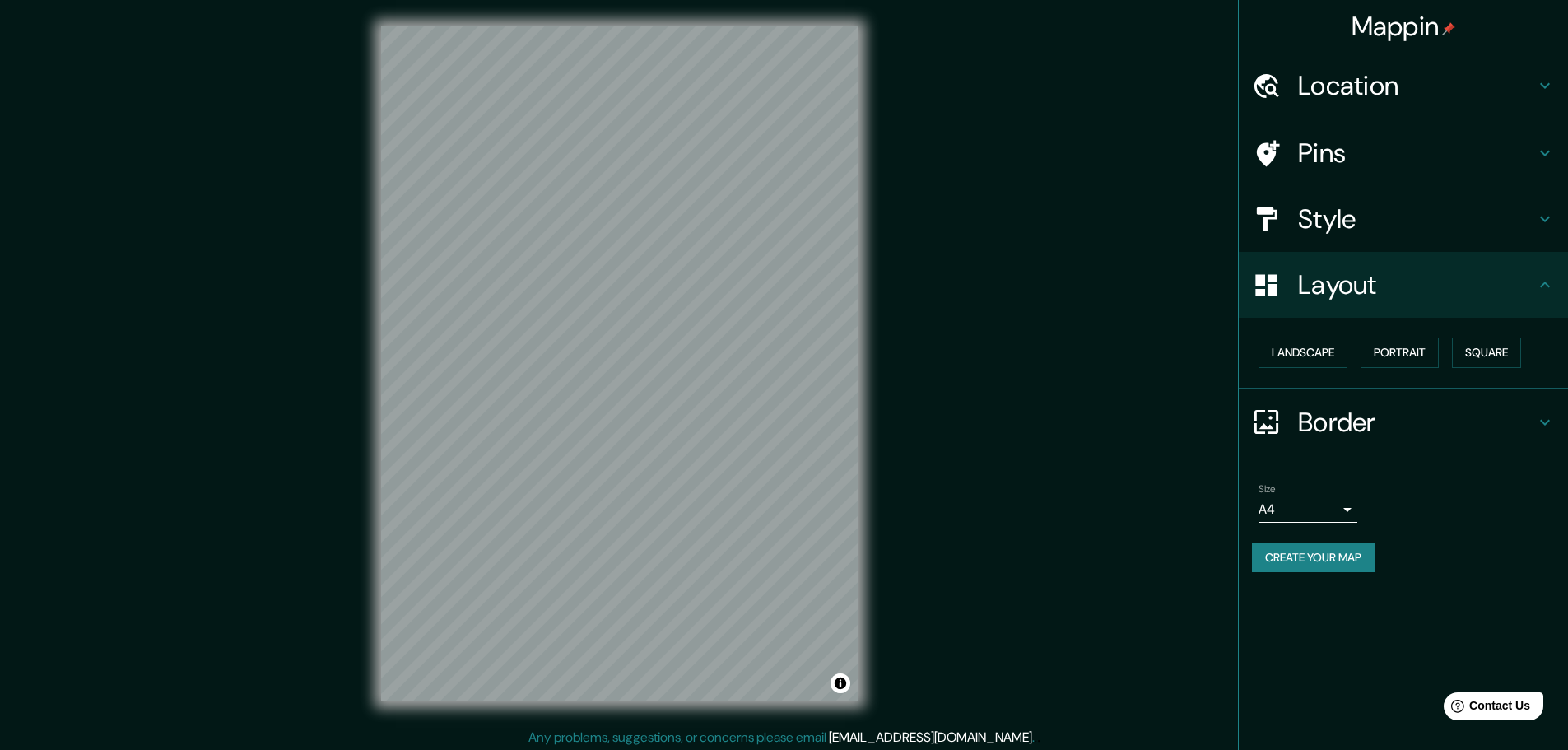
click at [1380, 309] on div "Layout" at bounding box center [1403, 284] width 329 height 65
click at [1380, 223] on h4 "Style" at bounding box center [1417, 219] width 237 height 33
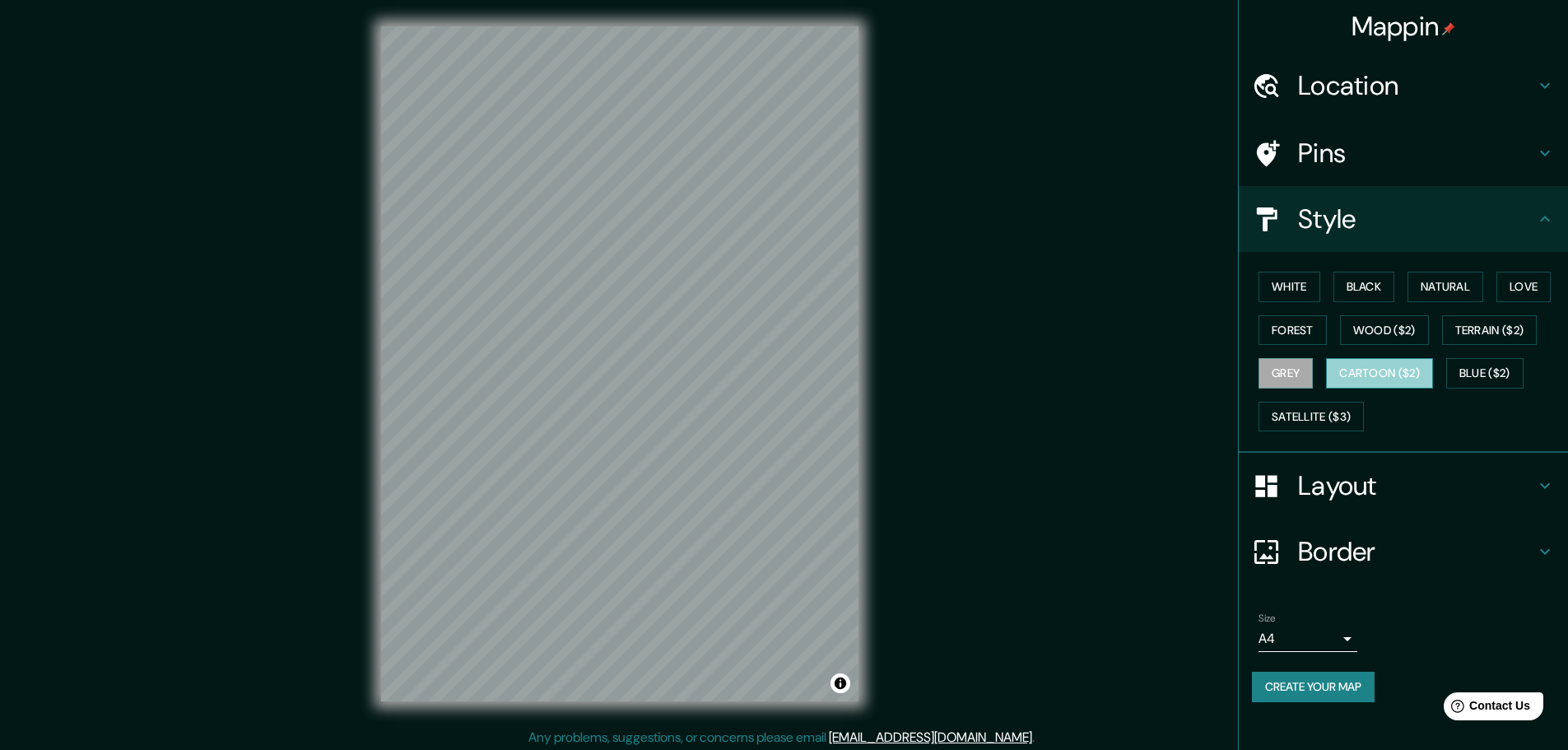
click at [1407, 374] on button "Cartoon ($2)" at bounding box center [1379, 373] width 107 height 30
click at [1446, 274] on button "Natural" at bounding box center [1446, 286] width 76 height 30
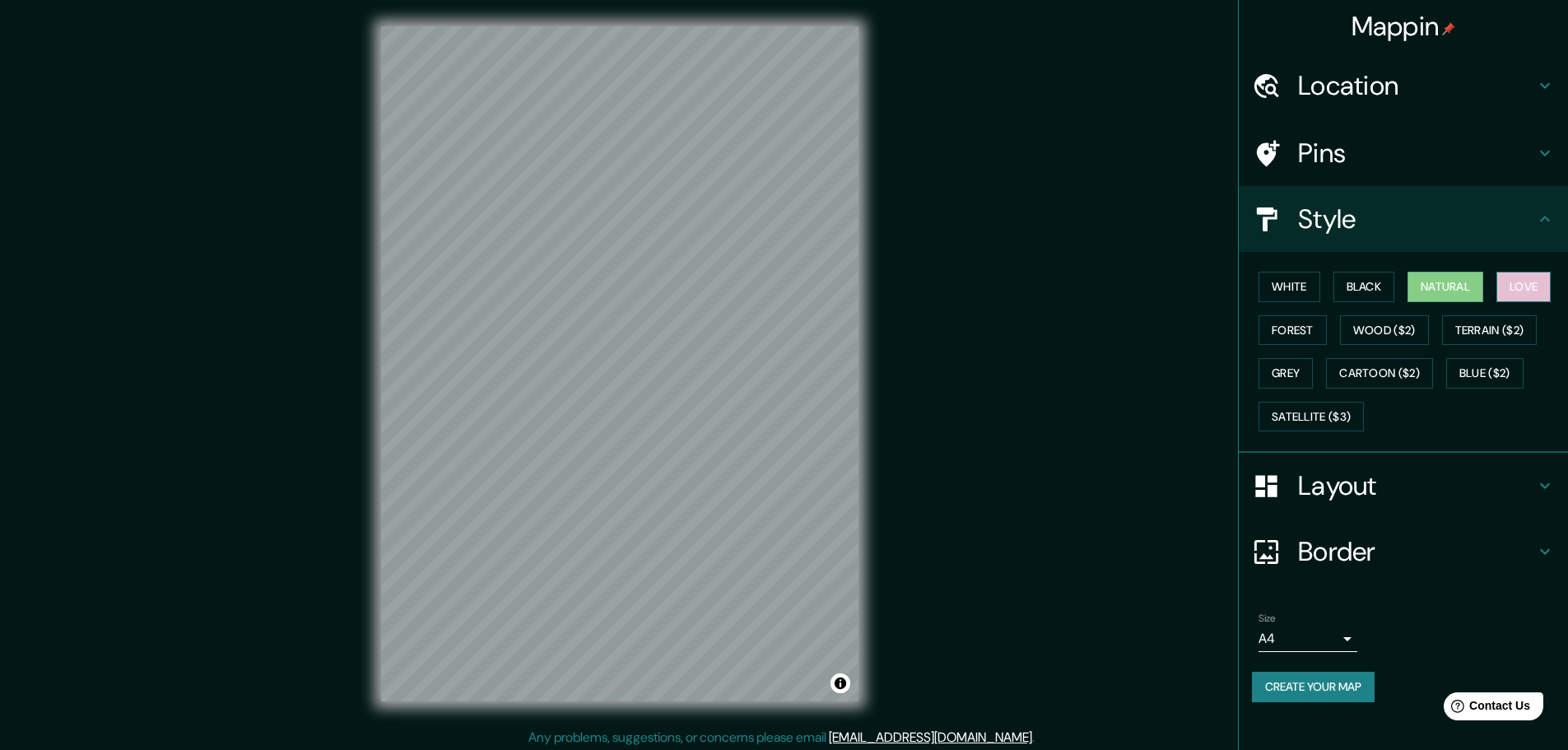
click at [1524, 279] on button "Love" at bounding box center [1524, 286] width 55 height 30
click at [1345, 301] on button "Black" at bounding box center [1364, 286] width 62 height 30
click at [1295, 290] on button "White" at bounding box center [1289, 286] width 62 height 30
click at [1289, 336] on button "Forest" at bounding box center [1293, 330] width 68 height 30
click at [1328, 498] on h4 "Layout" at bounding box center [1417, 485] width 237 height 33
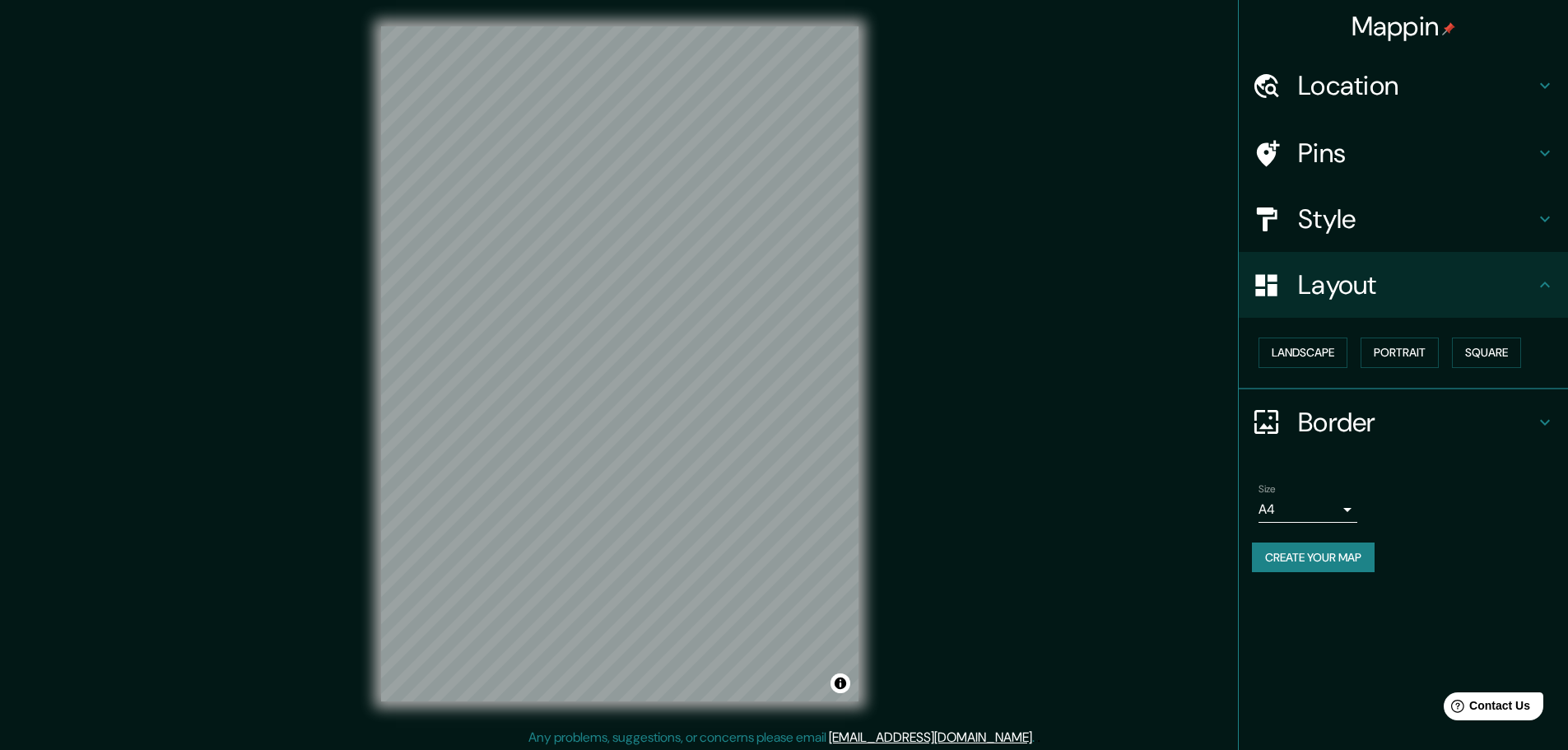
click at [1332, 424] on h4 "Border" at bounding box center [1417, 422] width 237 height 33
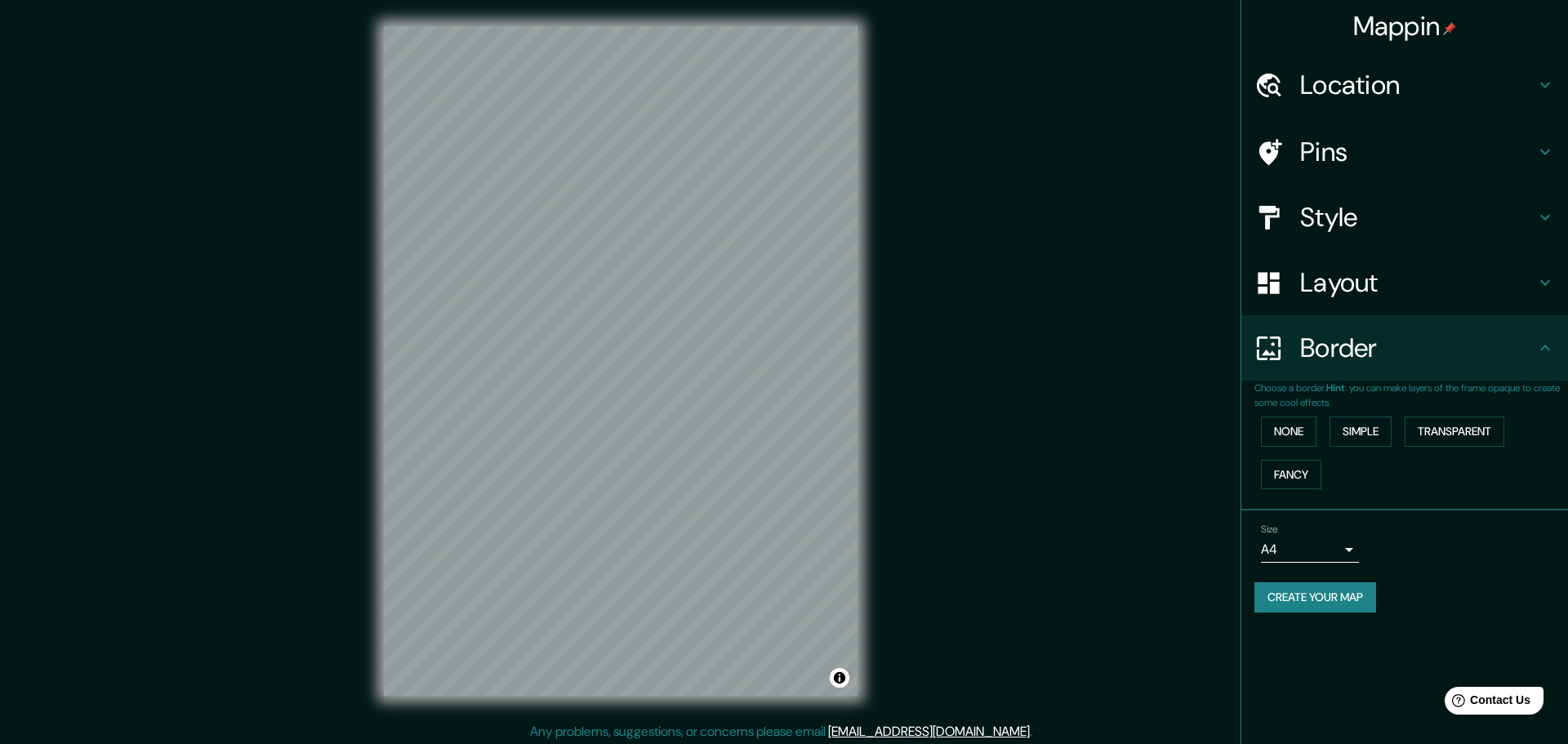
click at [1320, 552] on body "Mappin Location Pins Style Layout Border Choose a border. Hint : you can make l…" at bounding box center [784, 372] width 1568 height 744
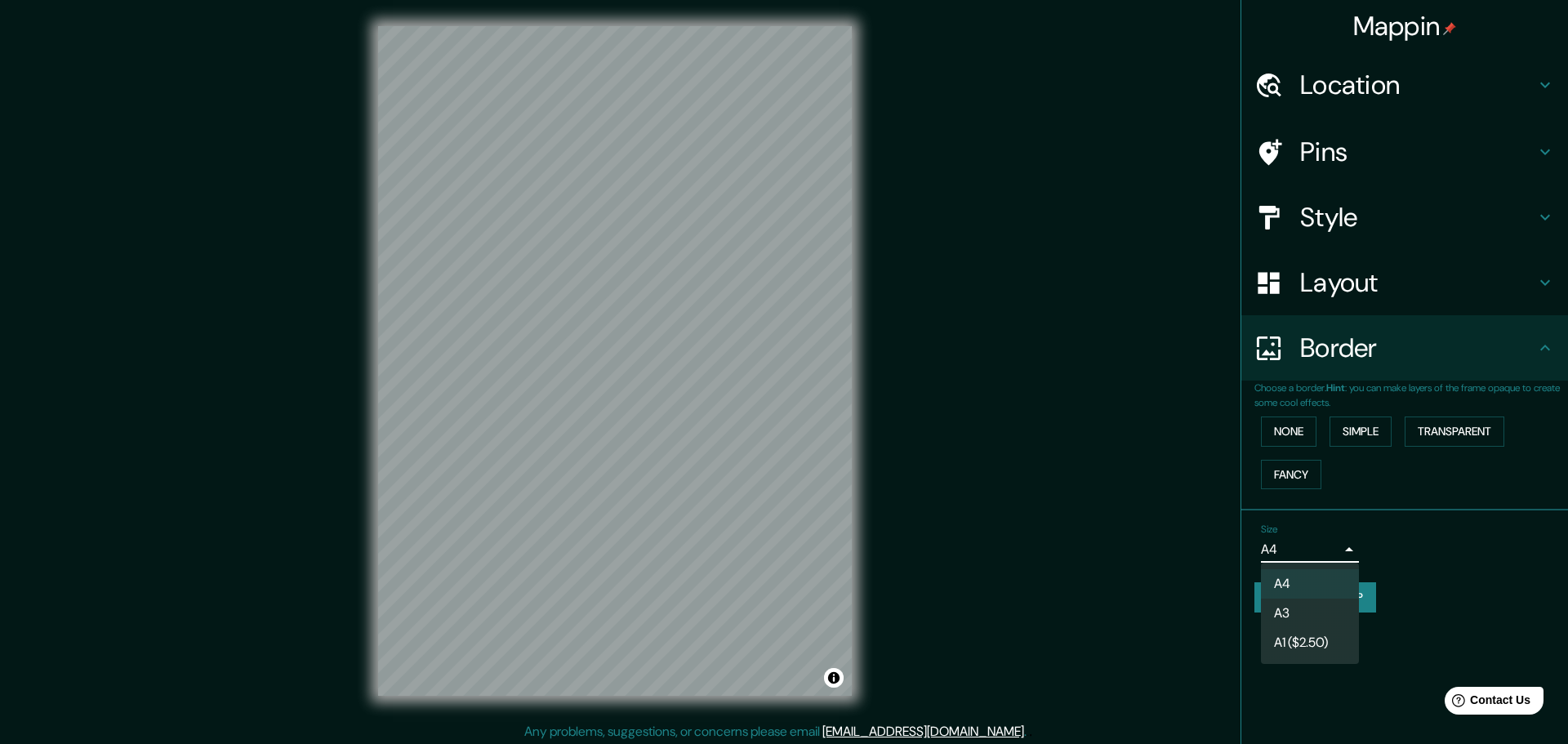
click at [1333, 300] on div at bounding box center [784, 372] width 1568 height 744
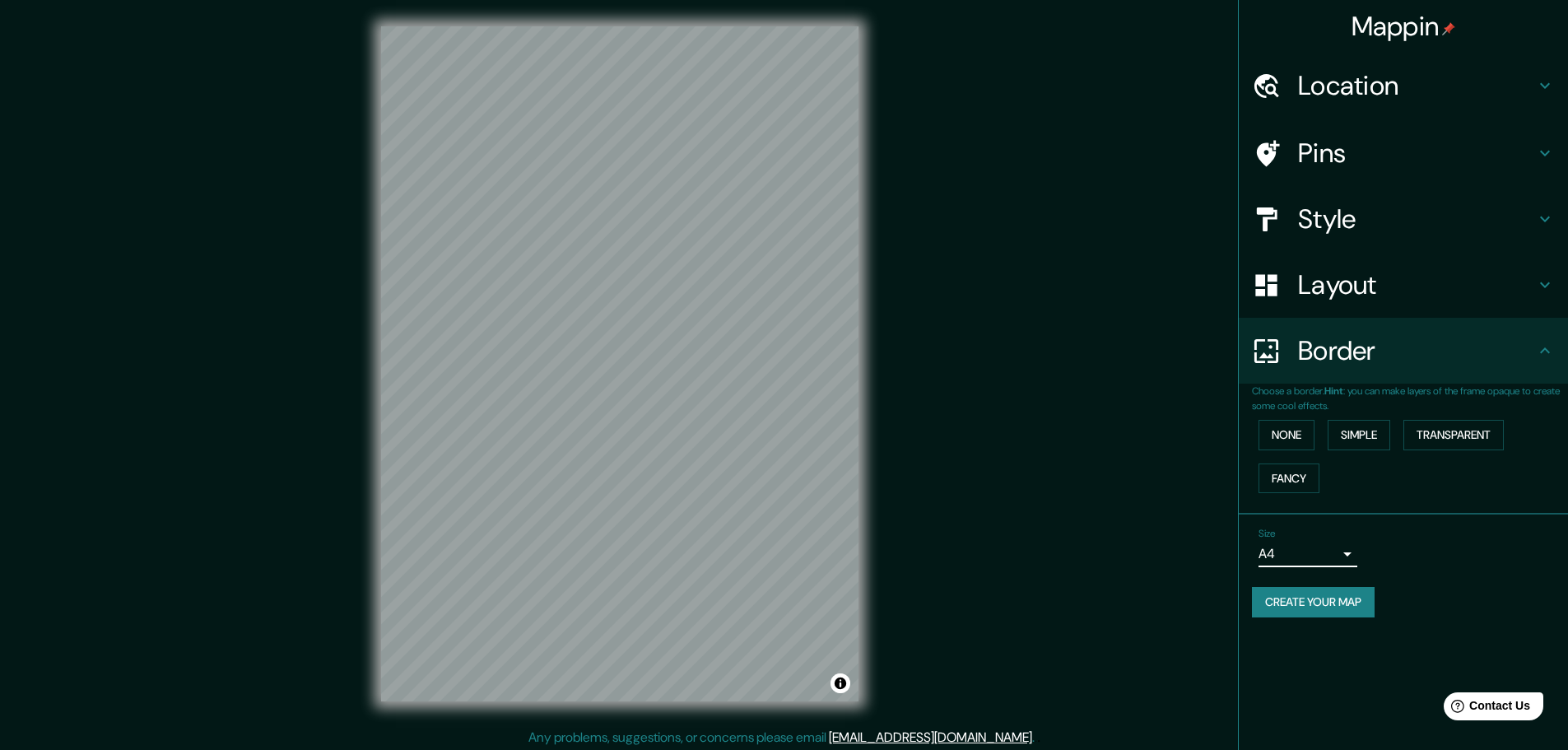
click at [1345, 295] on h4 "Layout" at bounding box center [1417, 285] width 237 height 33
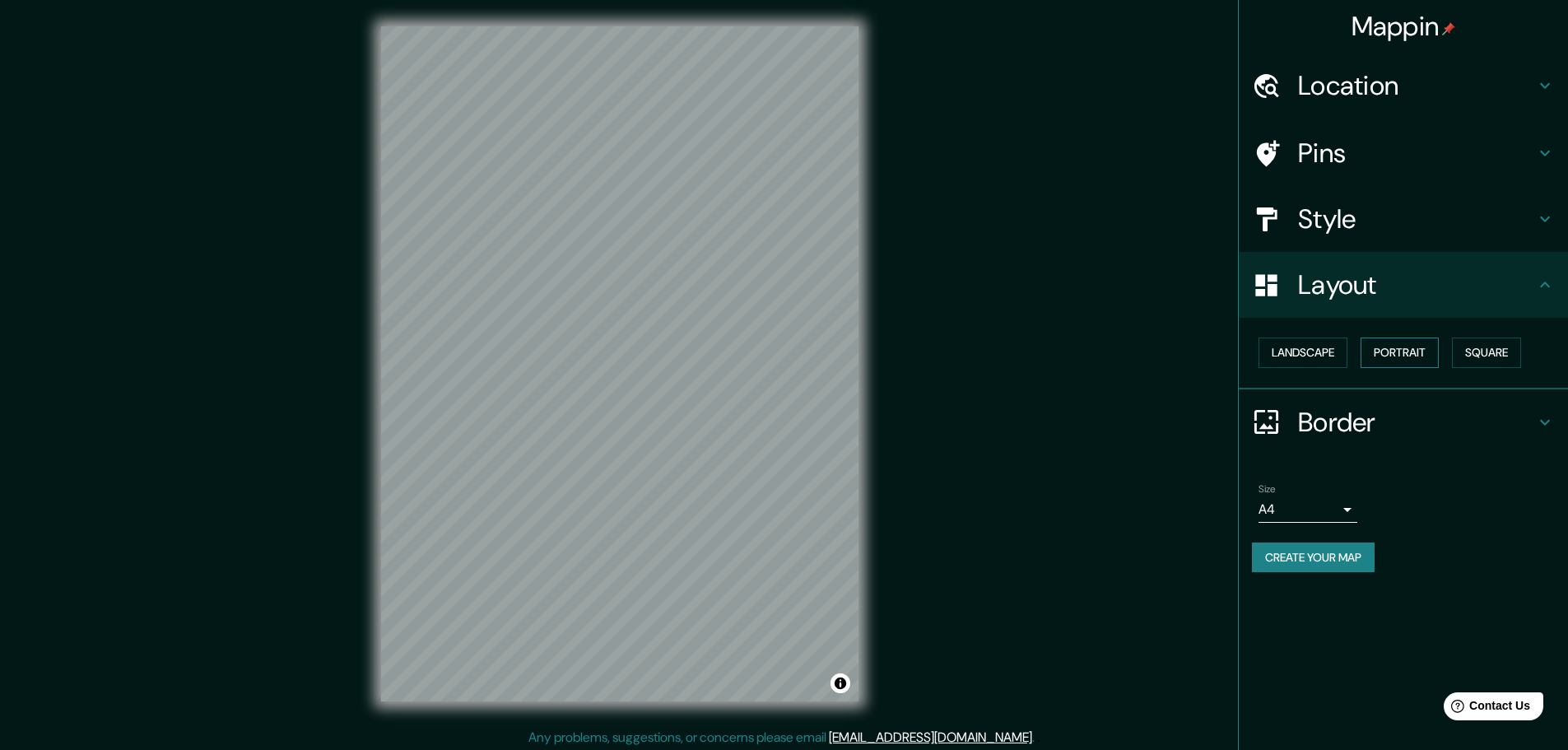
click at [1409, 348] on button "Portrait" at bounding box center [1400, 352] width 78 height 30
click at [1341, 353] on button "Landscape" at bounding box center [1302, 352] width 89 height 30
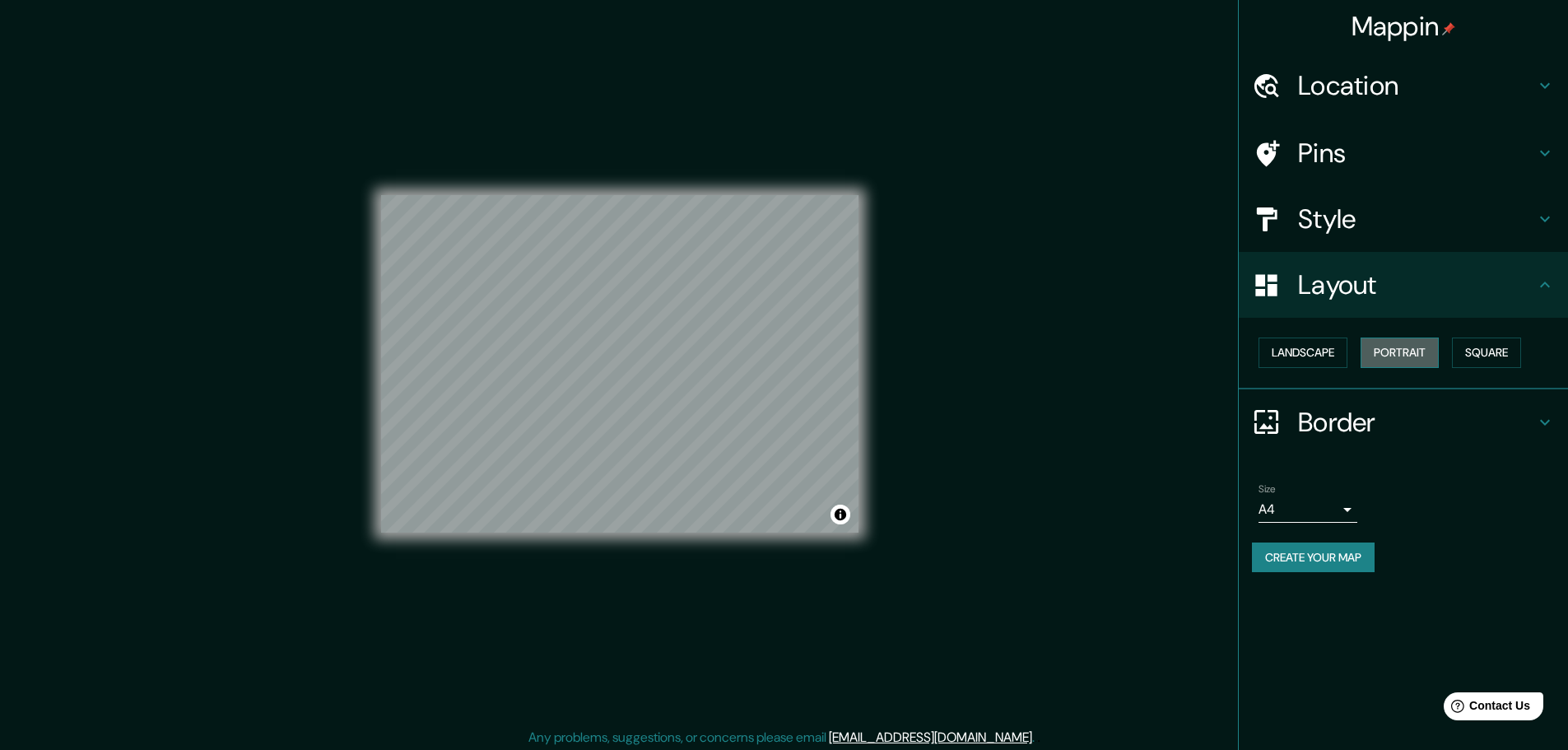
click at [1399, 351] on button "Portrait" at bounding box center [1400, 352] width 78 height 30
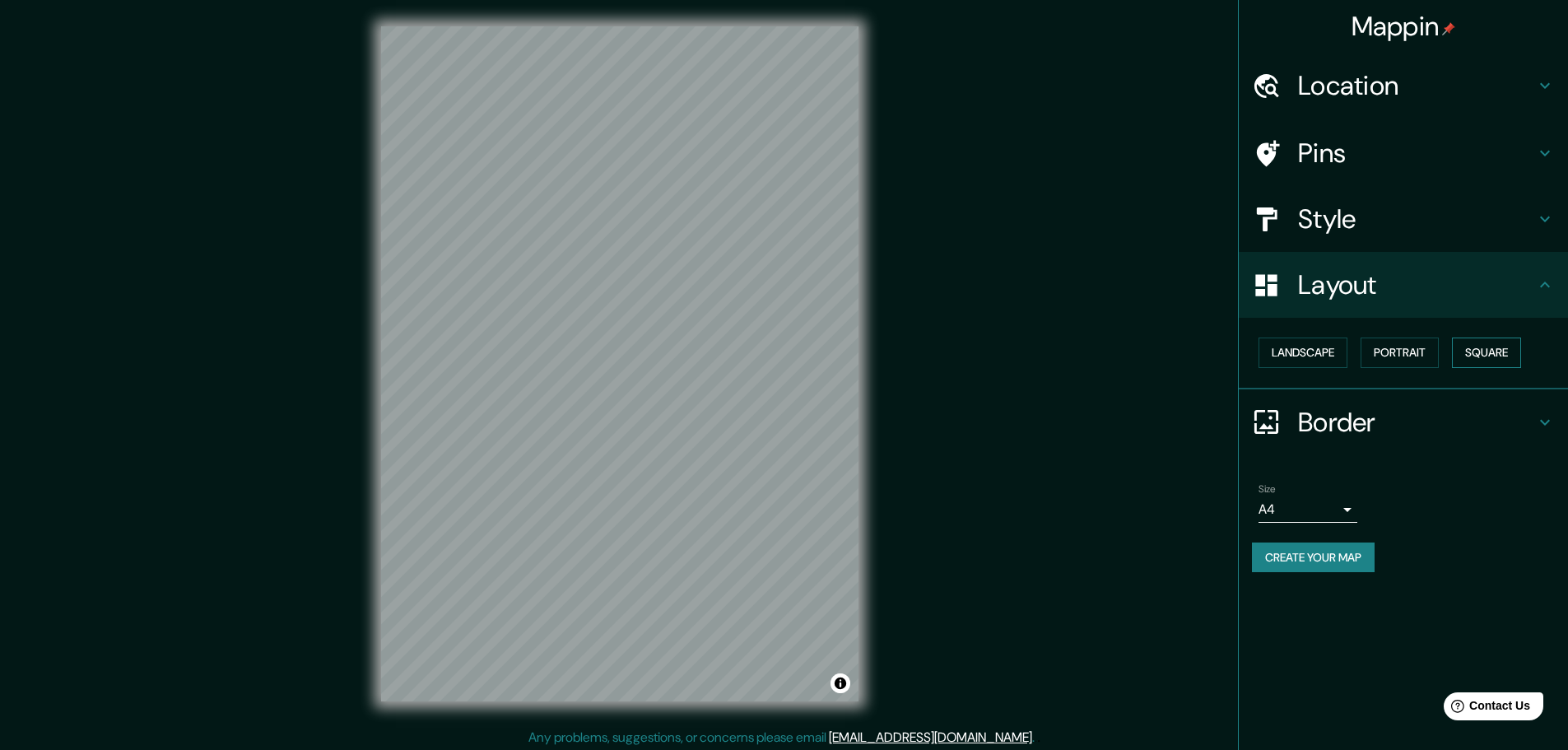
click at [1503, 354] on button "Square" at bounding box center [1486, 352] width 69 height 30
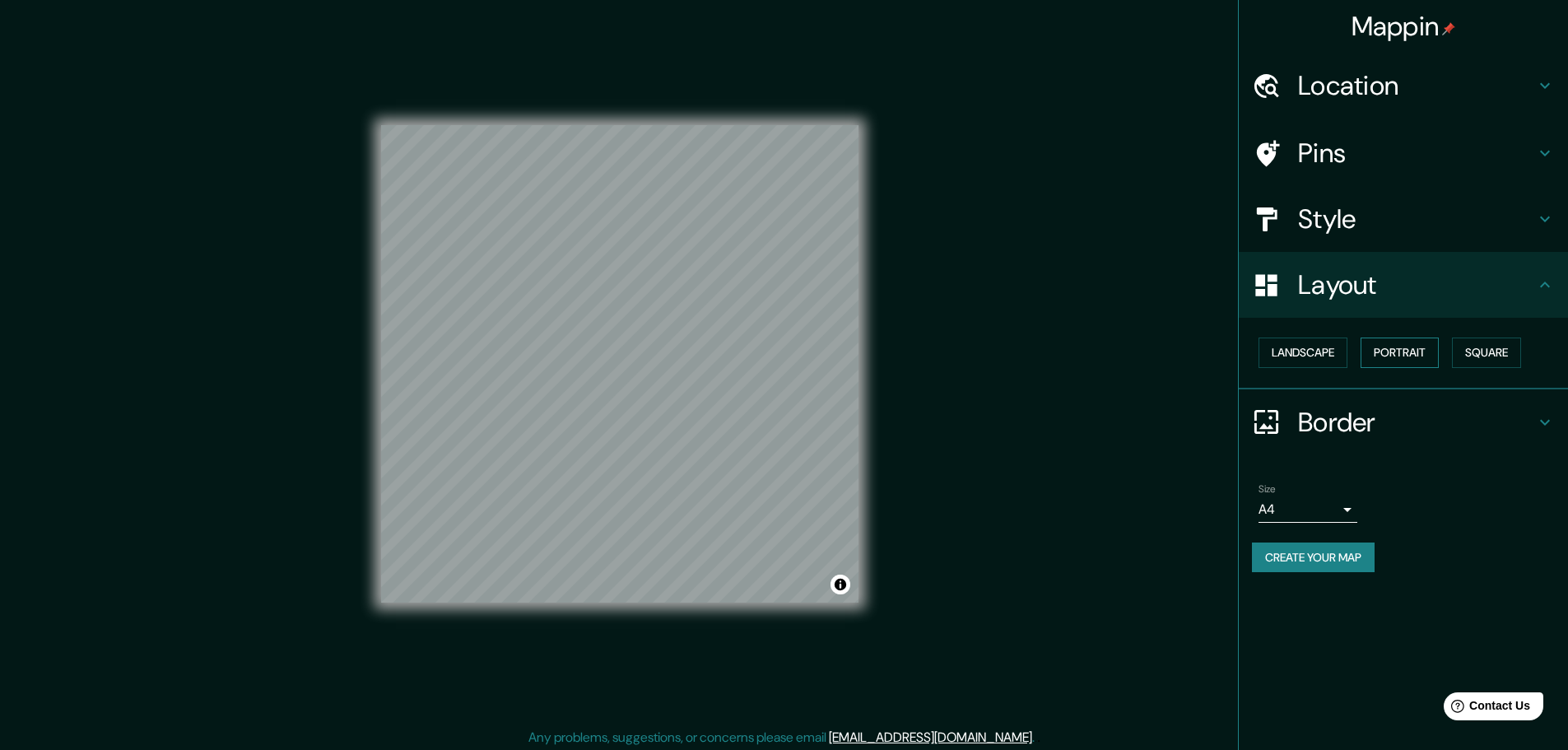
click at [1399, 352] on button "Portrait" at bounding box center [1400, 352] width 78 height 30
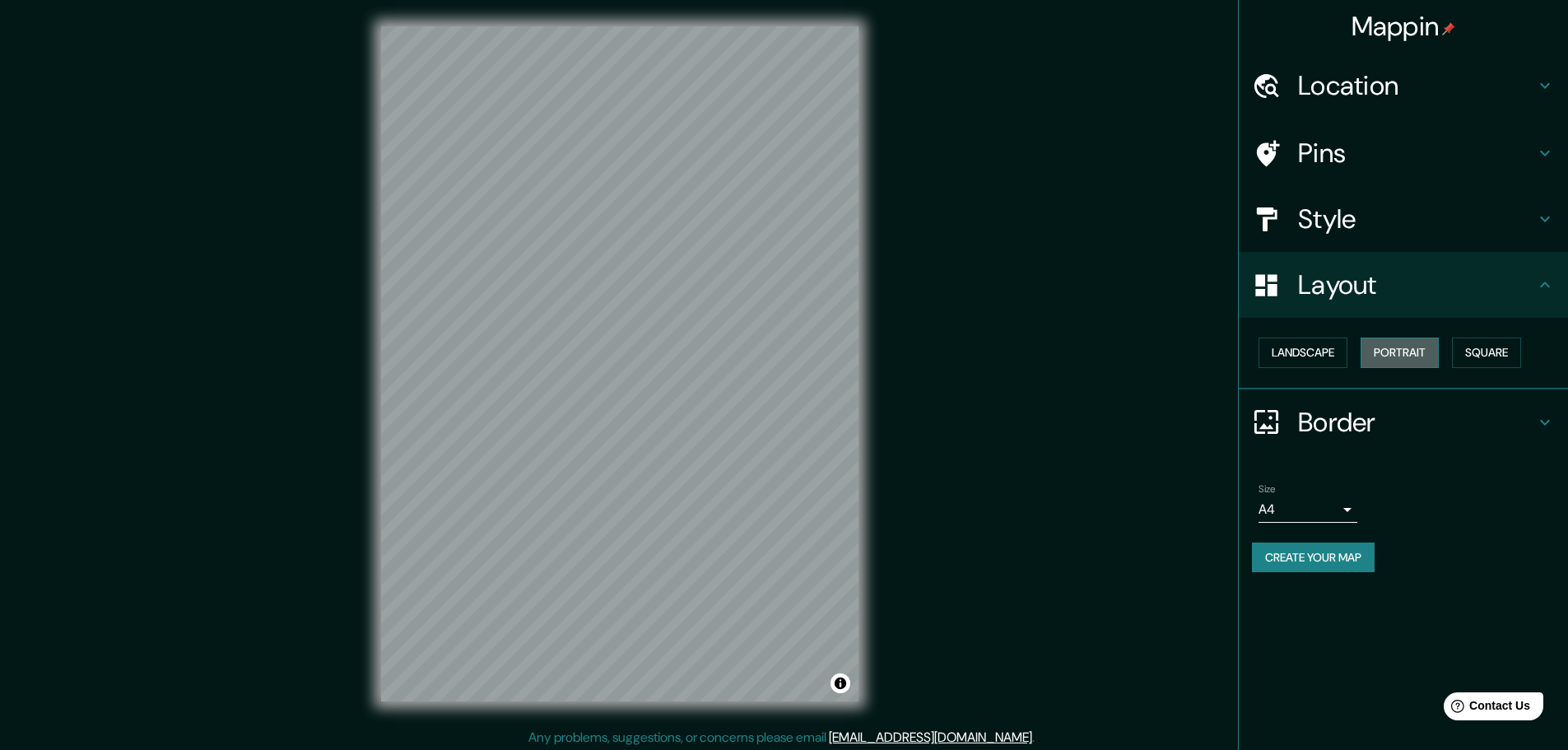
click at [1377, 347] on button "Portrait" at bounding box center [1400, 352] width 78 height 30
click at [1497, 351] on button "Square" at bounding box center [1486, 352] width 69 height 30
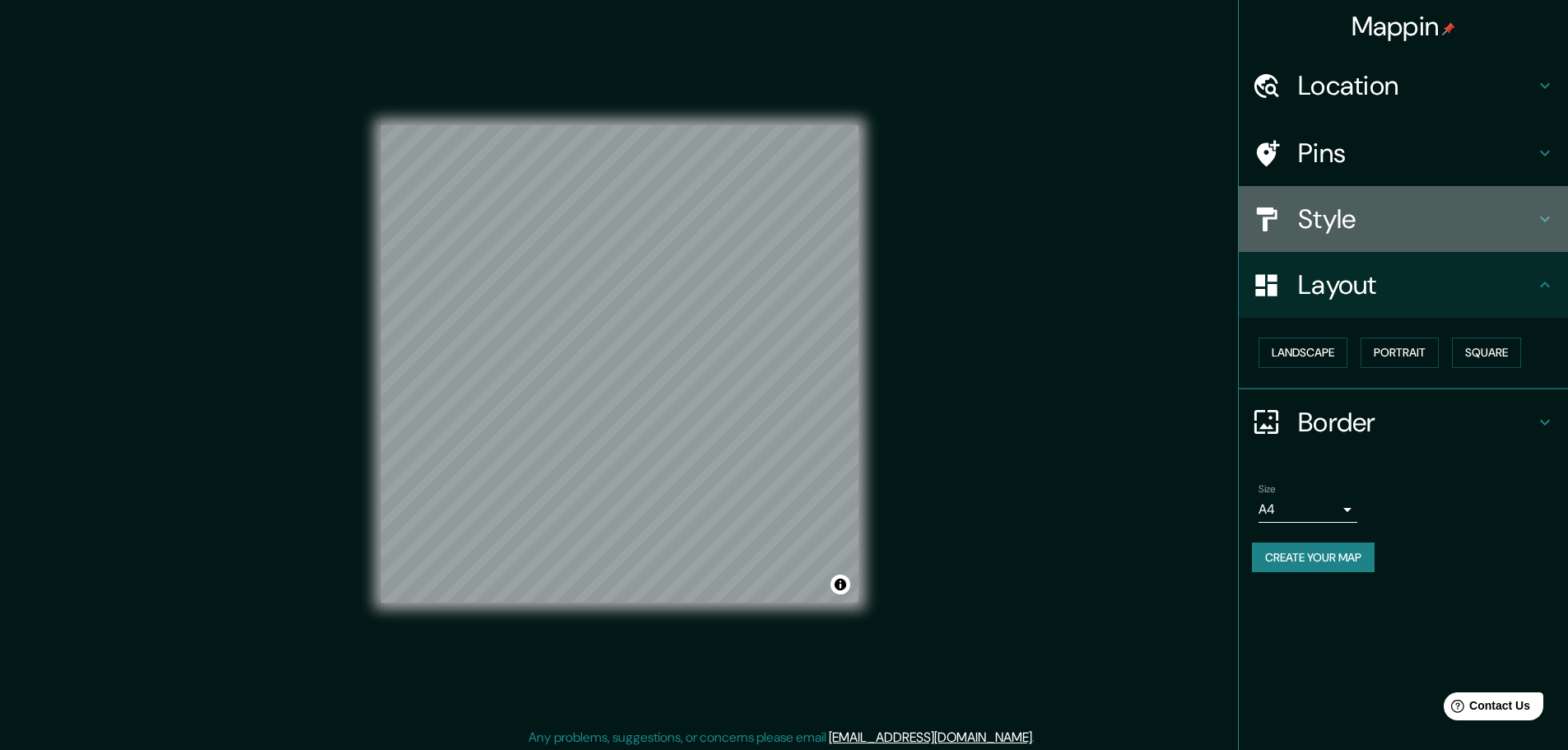
click at [1389, 212] on h4 "Style" at bounding box center [1417, 219] width 237 height 33
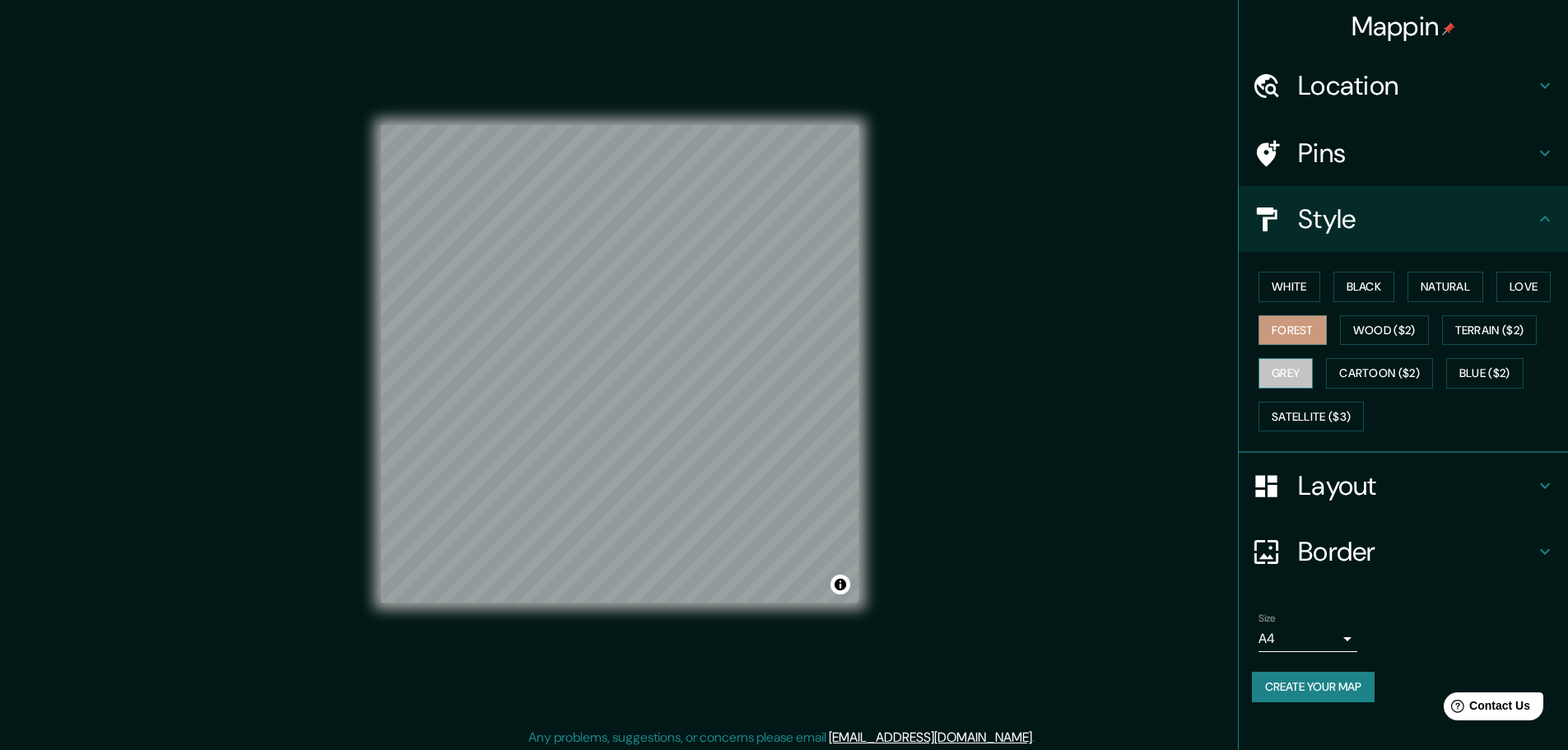
click at [1293, 363] on button "Grey" at bounding box center [1286, 373] width 55 height 30
click at [1299, 327] on button "Forest" at bounding box center [1293, 330] width 68 height 30
click at [1310, 299] on button "White" at bounding box center [1289, 286] width 62 height 30
click at [1352, 291] on button "Black" at bounding box center [1364, 286] width 62 height 30
click at [1431, 289] on button "Natural" at bounding box center [1446, 286] width 76 height 30
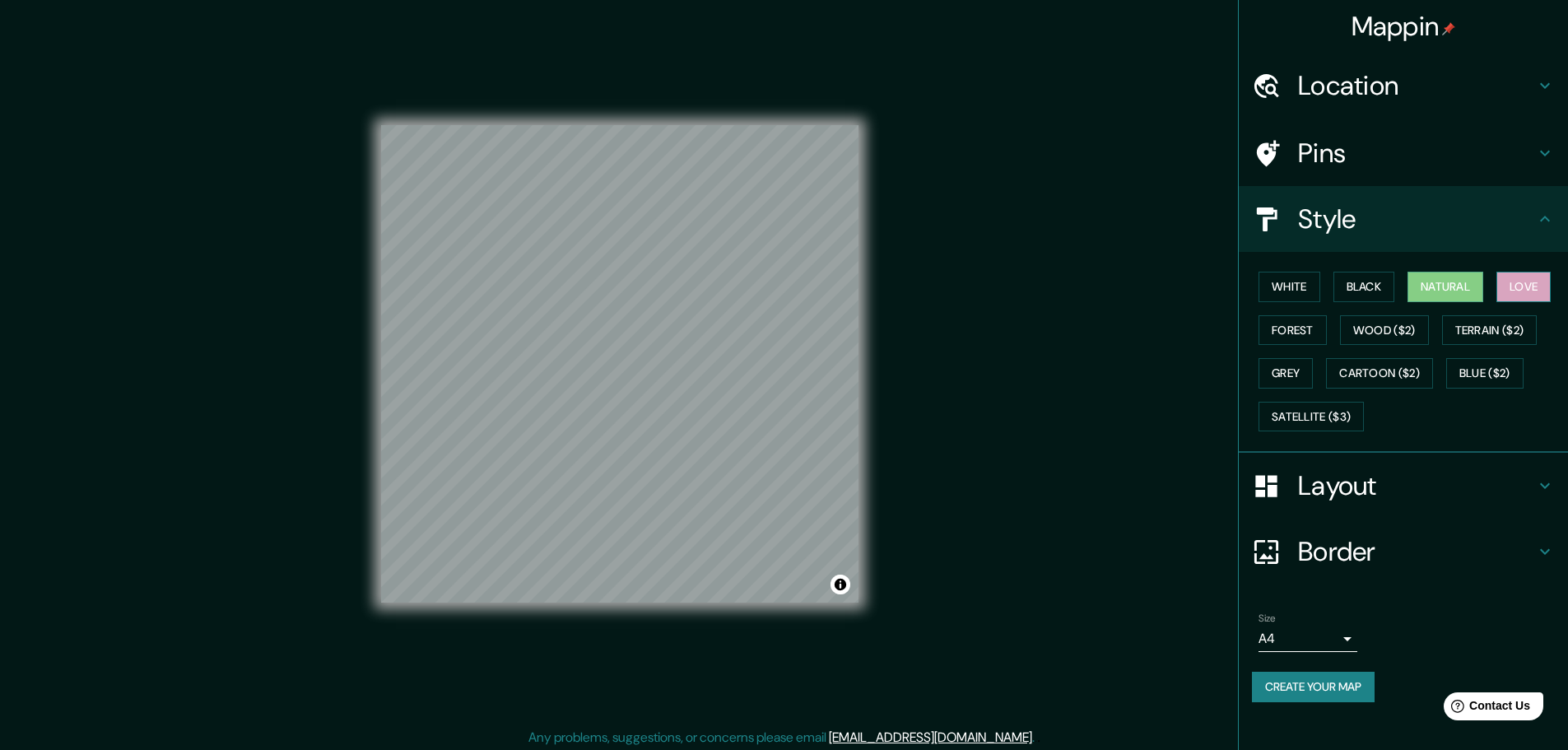
click at [1530, 290] on button "Love" at bounding box center [1524, 286] width 55 height 30
click at [1308, 343] on button "Forest" at bounding box center [1293, 330] width 68 height 30
